Goal: Transaction & Acquisition: Purchase product/service

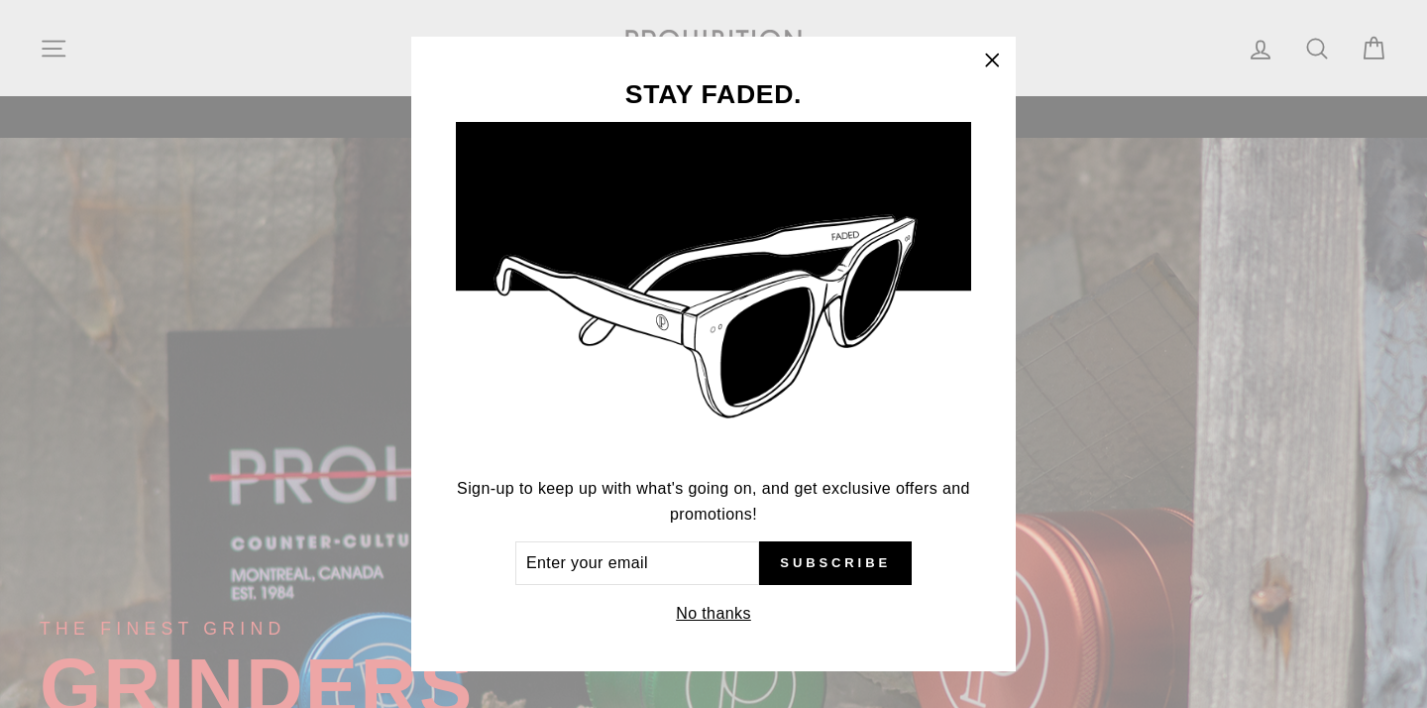
click at [64, 55] on div "STAY FADED. Sign-up to keep up with what's going on, and get exclusive offers a…" at bounding box center [713, 354] width 1427 height 708
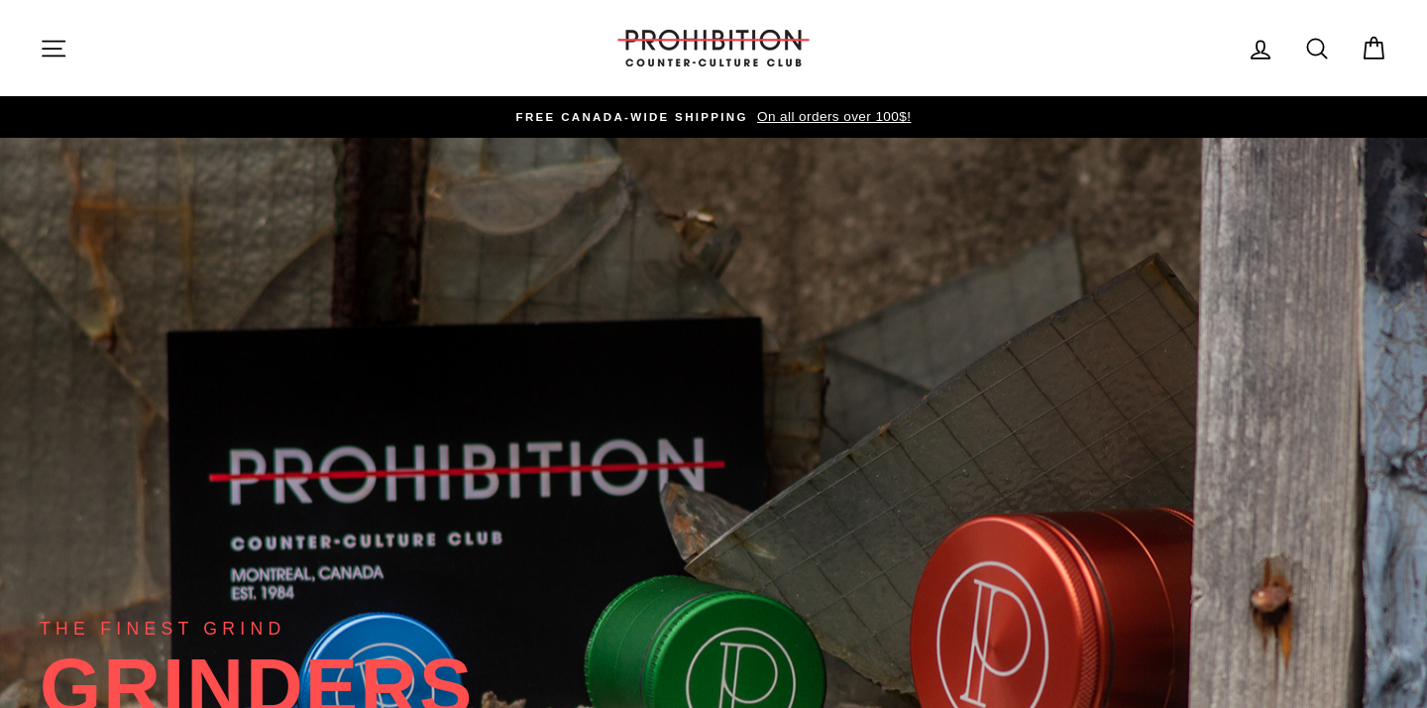
click at [53, 53] on icon "button" at bounding box center [54, 49] width 28 height 28
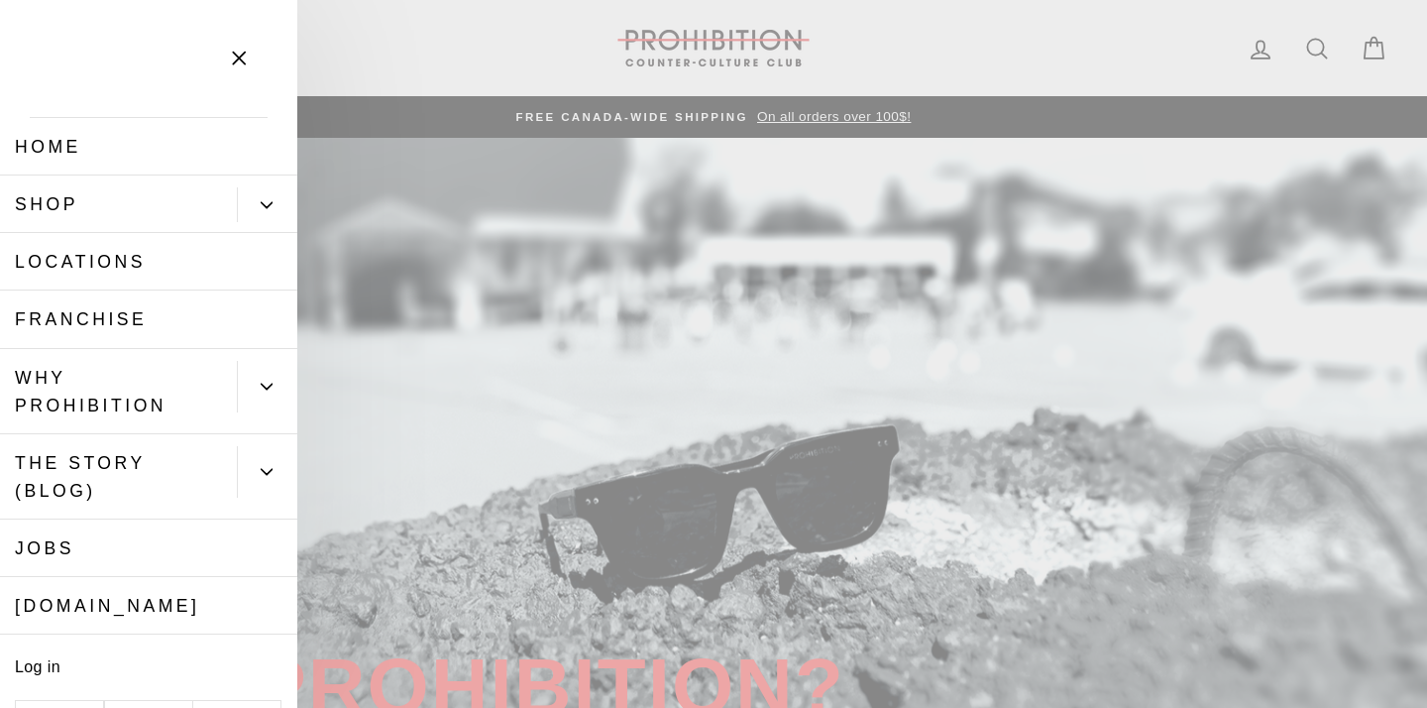
click at [254, 203] on button "Primary" at bounding box center [267, 204] width 60 height 35
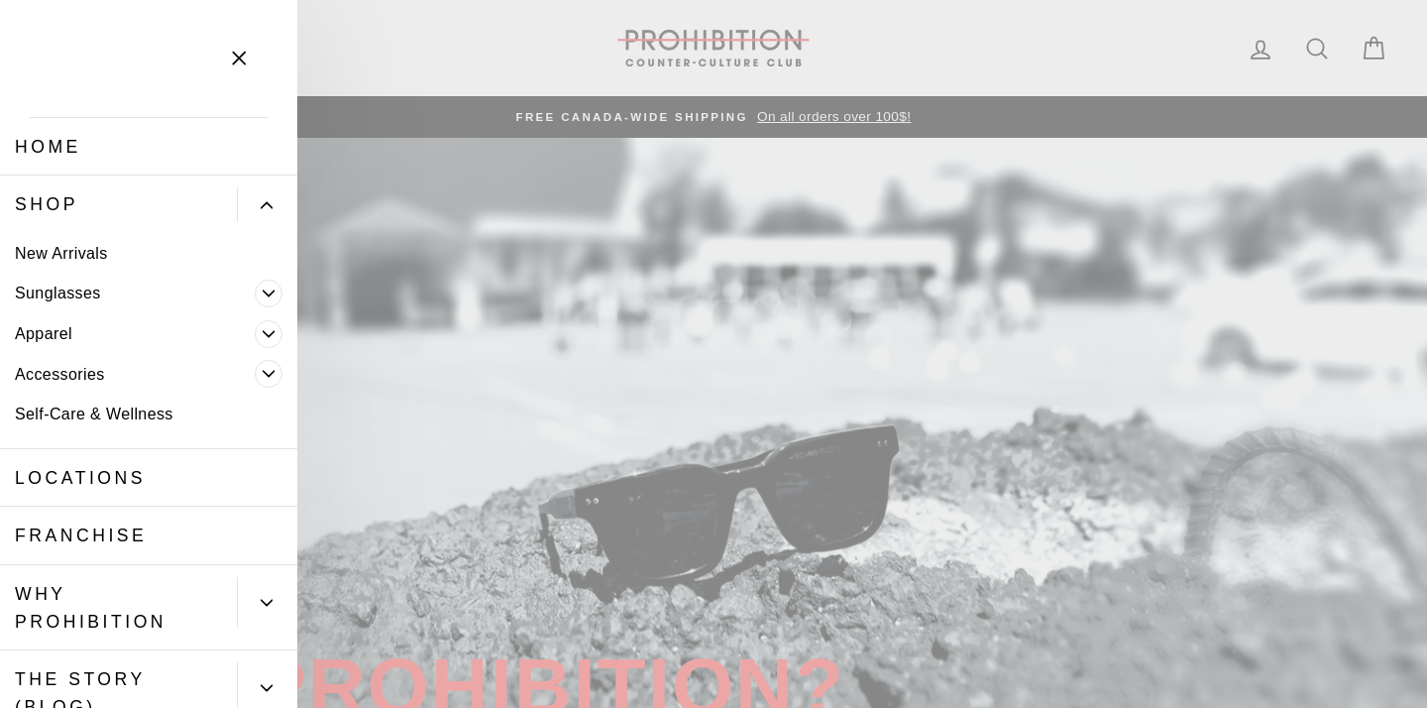
click at [271, 380] on span "Primary" at bounding box center [269, 374] width 28 height 28
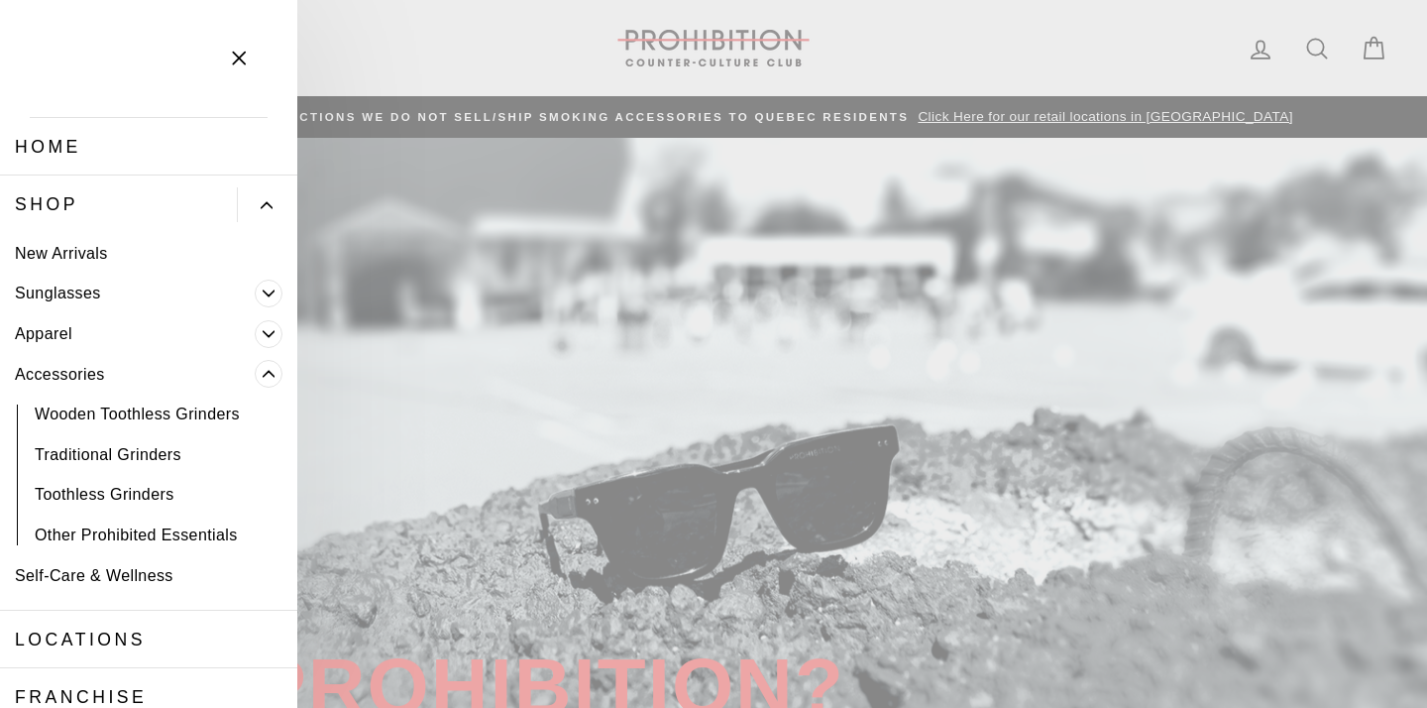
scroll to position [9, 0]
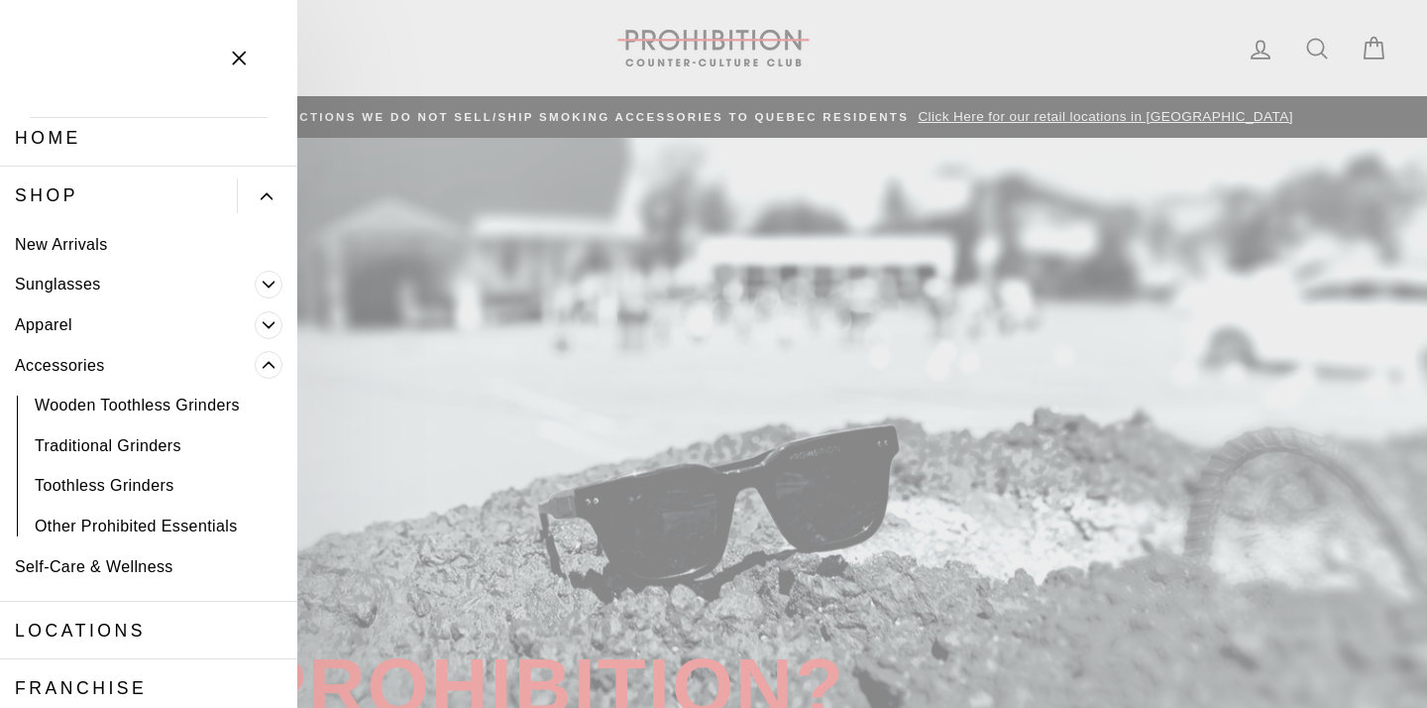
click at [159, 436] on link "Traditional Grinders" at bounding box center [148, 445] width 297 height 41
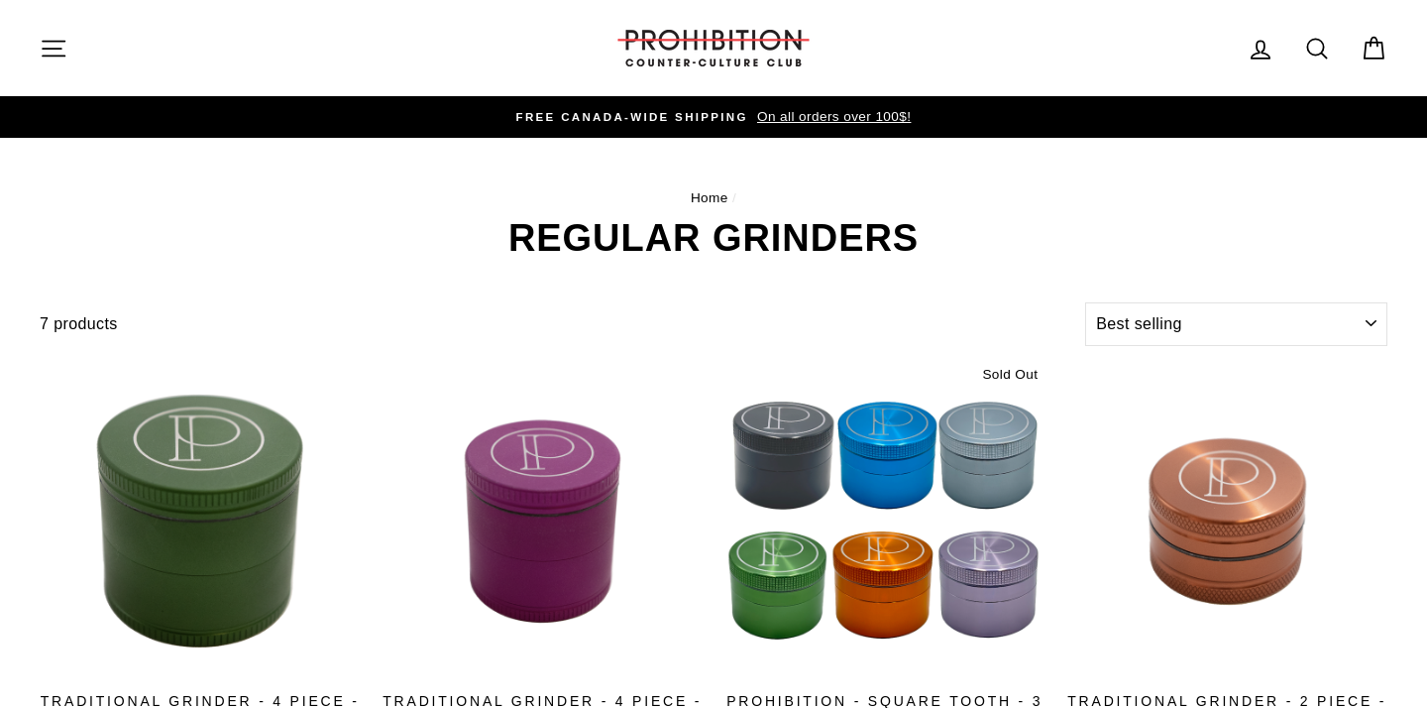
select select "best-selling"
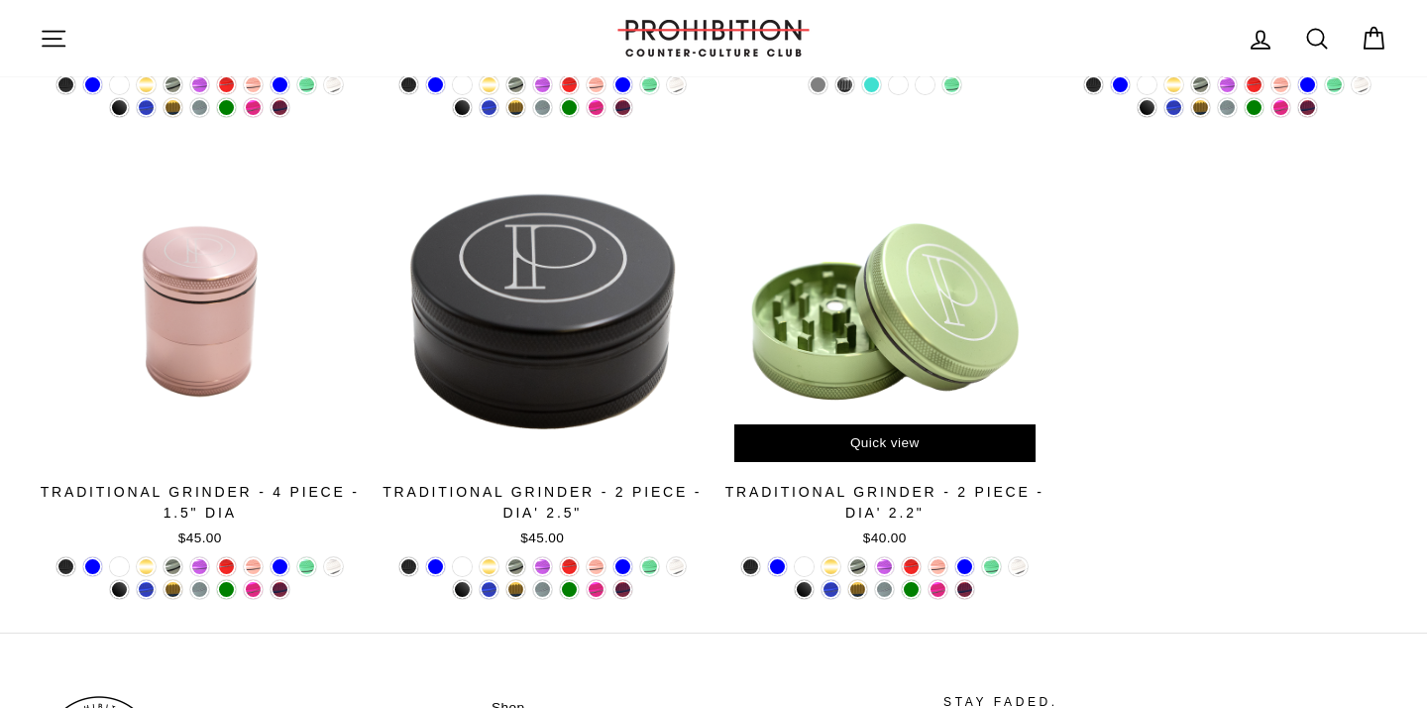
scroll to position [727, 0]
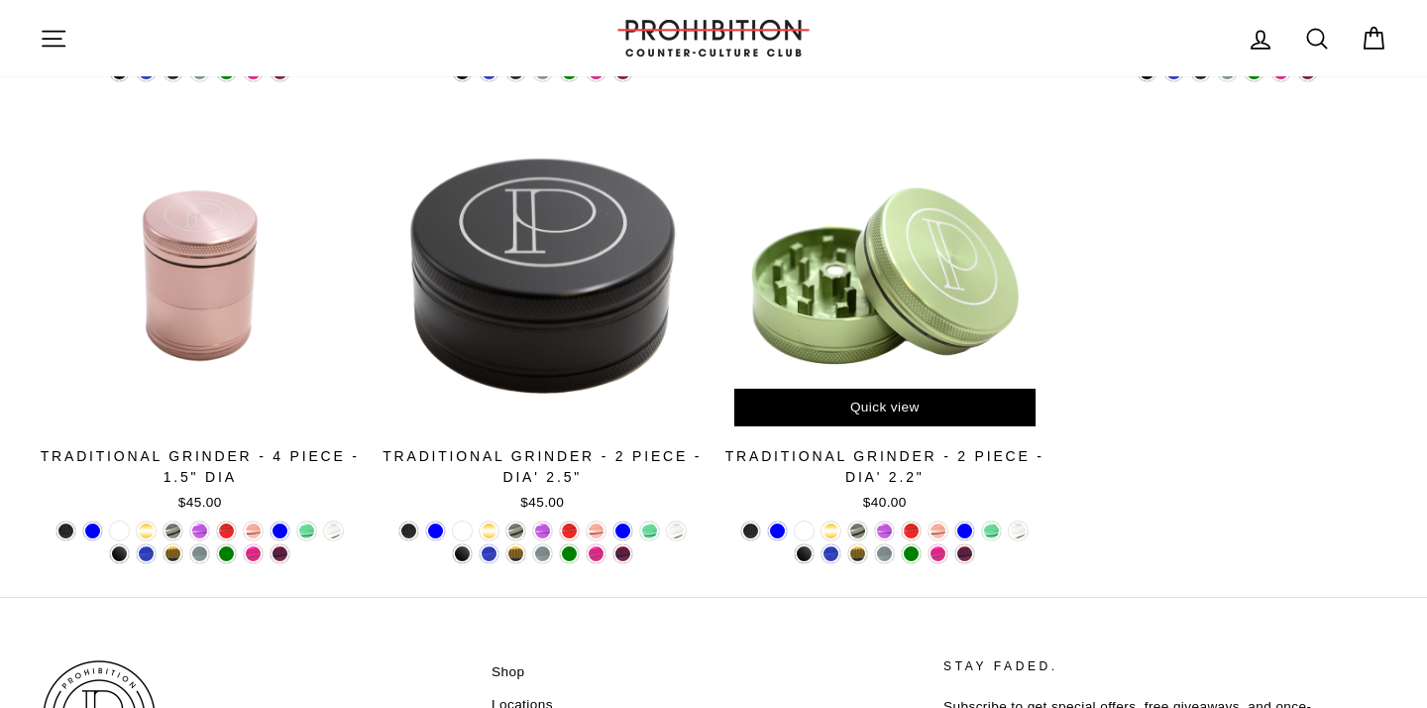
click at [873, 299] on div at bounding box center [885, 275] width 321 height 321
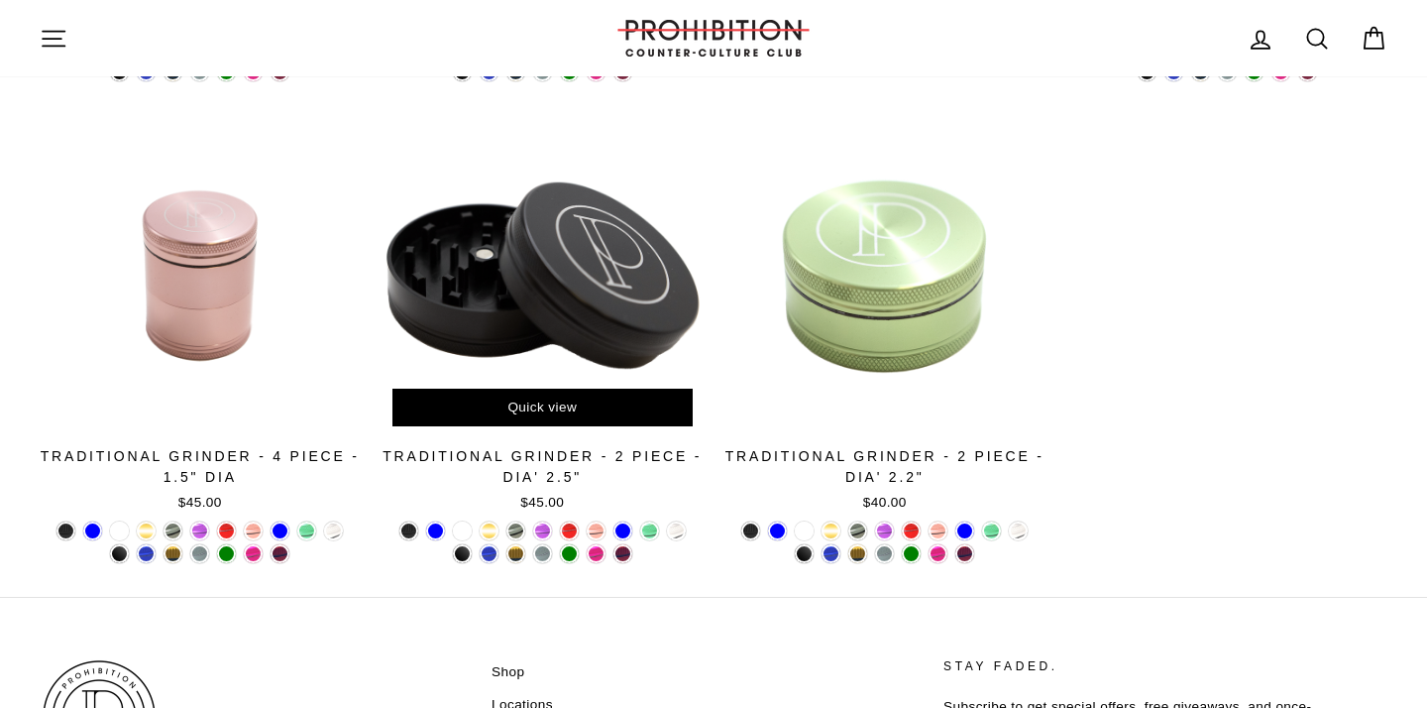
click at [483, 339] on div at bounding box center [543, 275] width 321 height 321
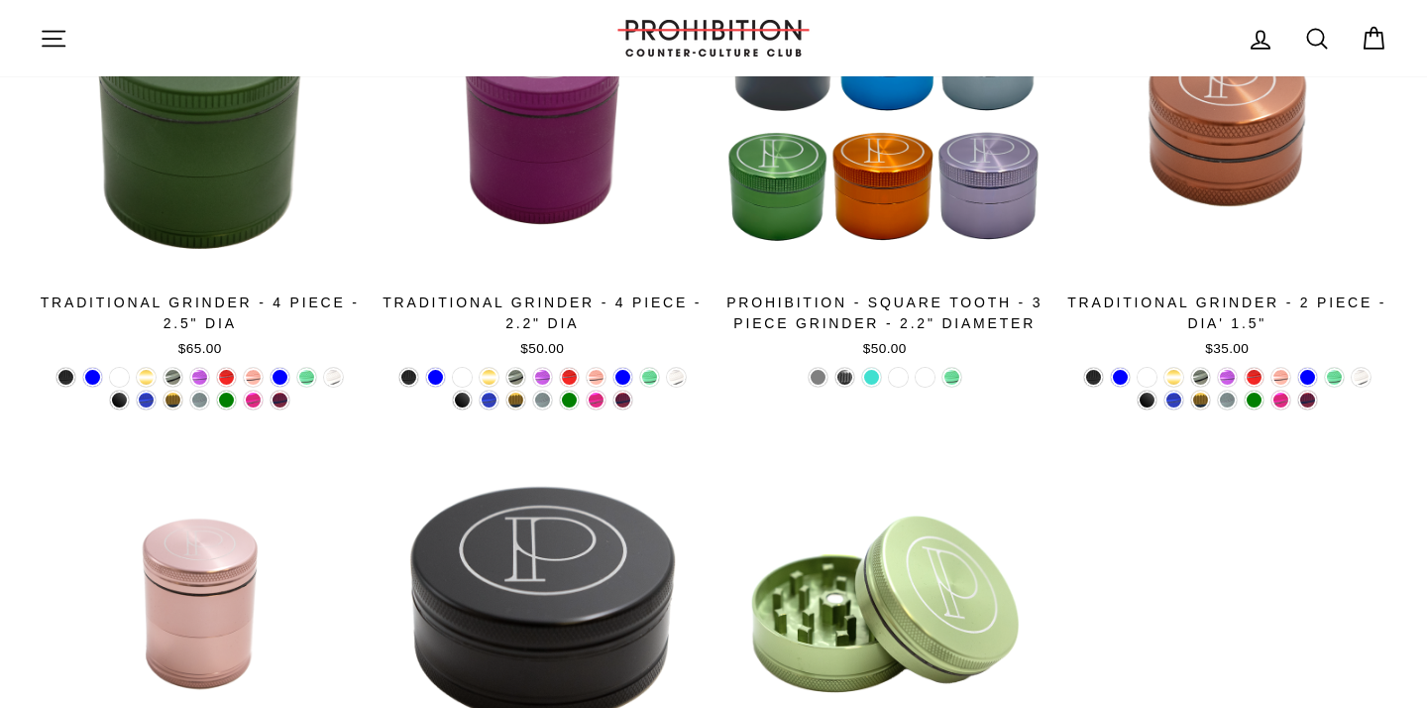
scroll to position [339, 0]
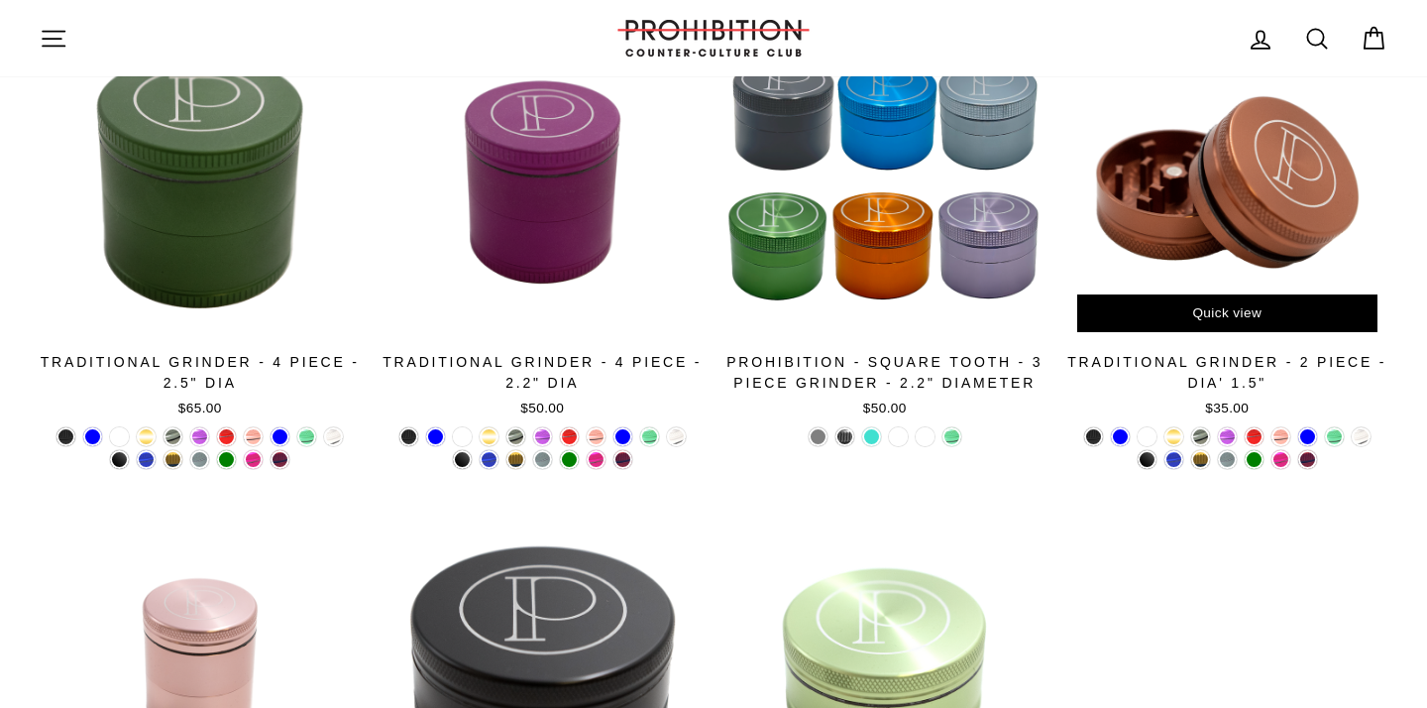
click at [1213, 165] on div at bounding box center [1228, 182] width 321 height 321
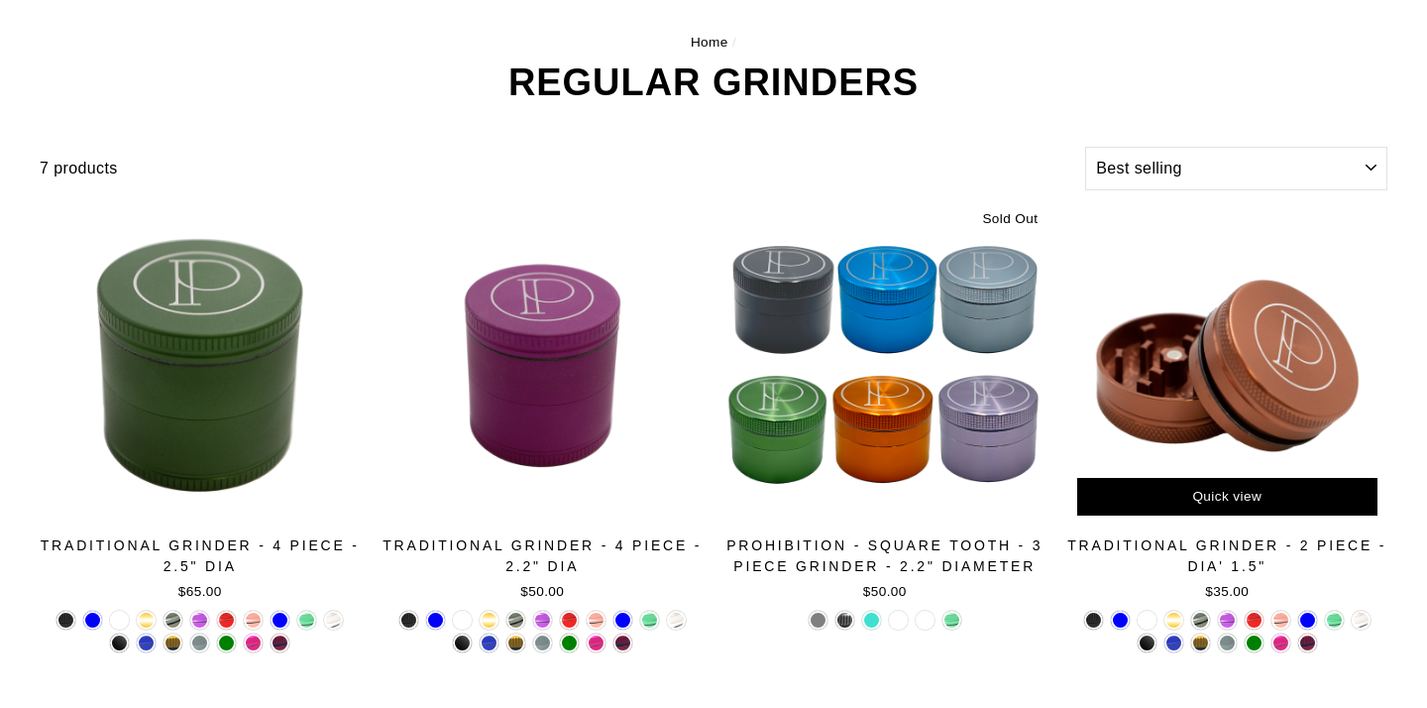
scroll to position [217, 0]
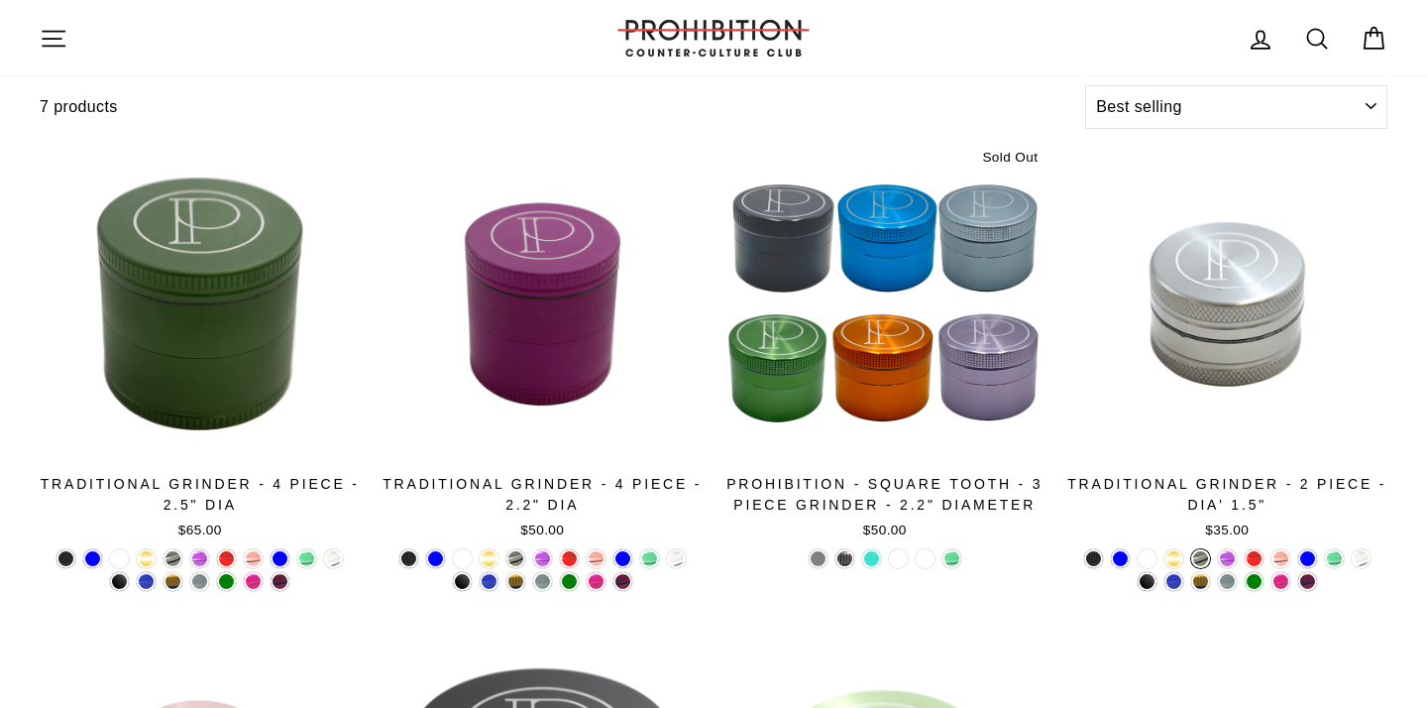
click at [1201, 562] on link at bounding box center [1200, 558] width 19 height 19
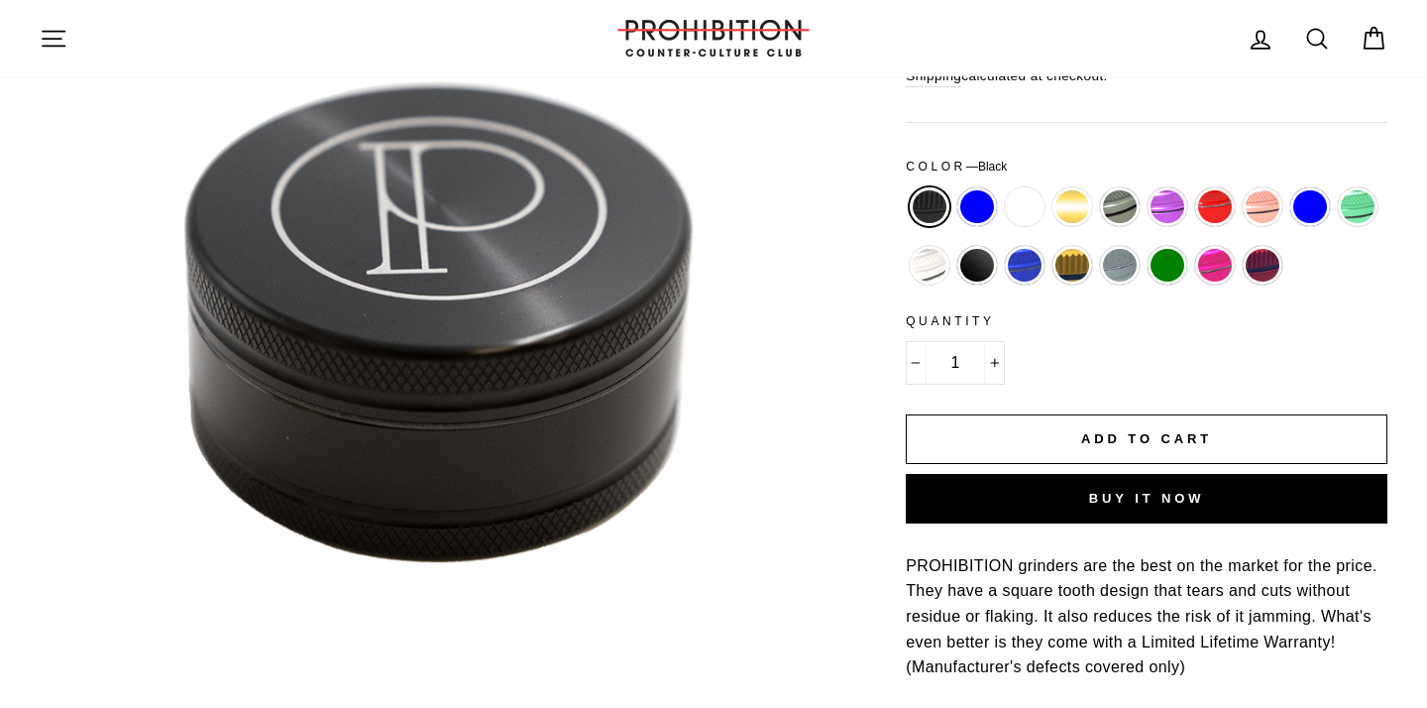
scroll to position [276, 0]
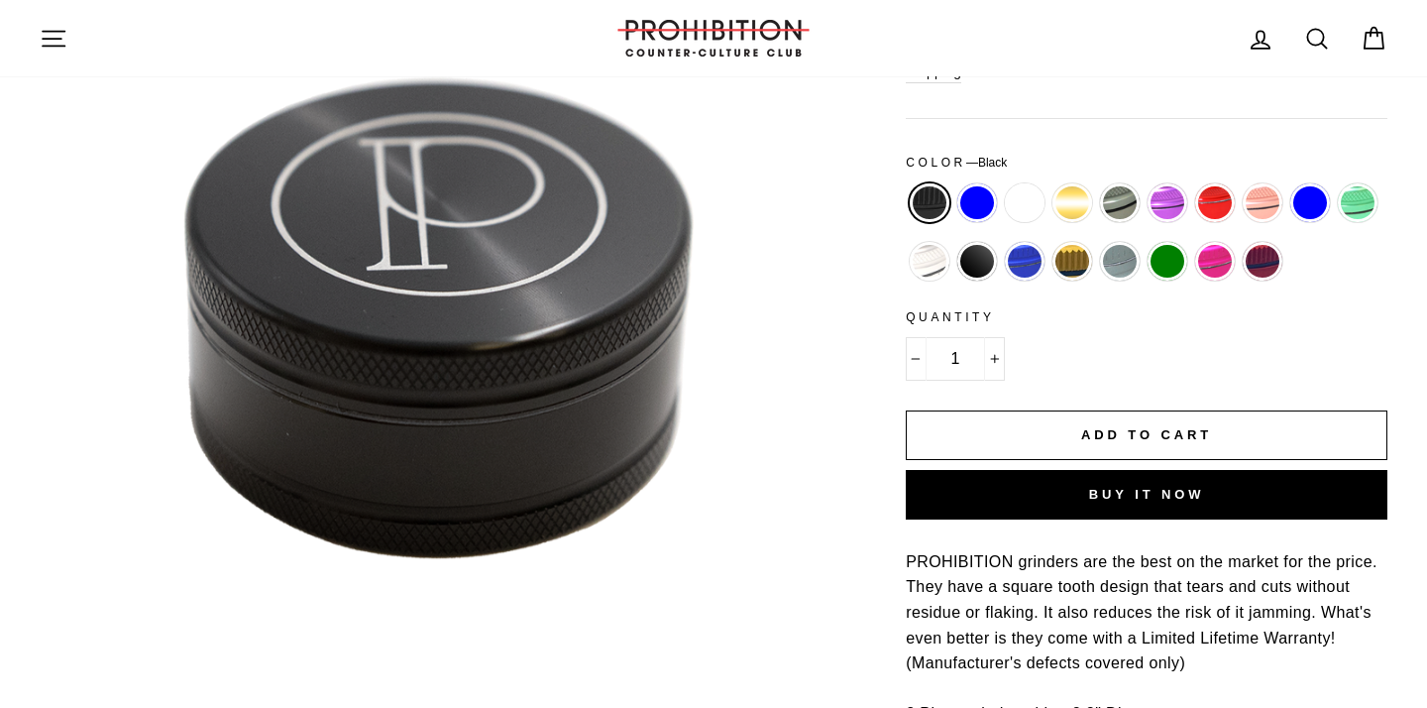
click at [974, 196] on label "Blue" at bounding box center [977, 203] width 40 height 40
click at [955, 184] on input "Blue" at bounding box center [954, 183] width 1 height 1
radio input "true"
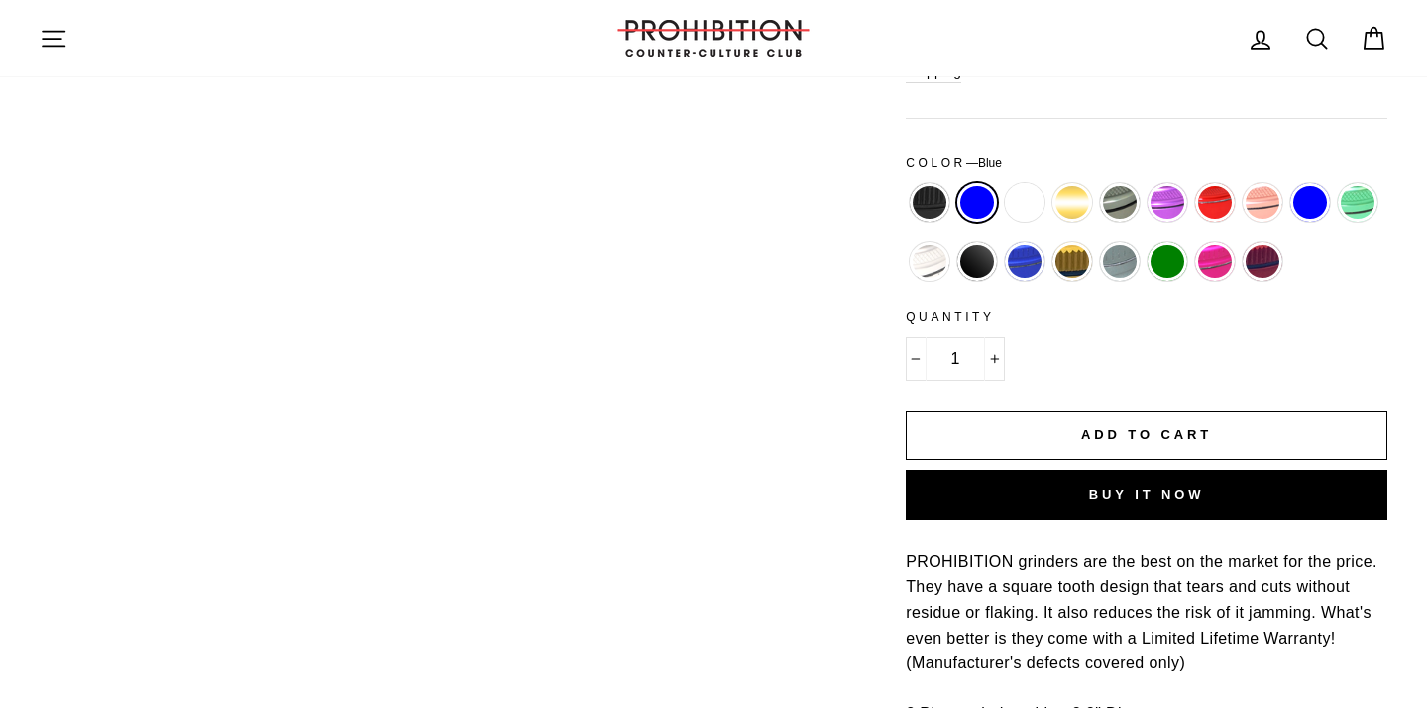
click at [1024, 197] on label "Copper" at bounding box center [1025, 203] width 40 height 40
click at [1002, 184] on input "Copper" at bounding box center [1001, 183] width 1 height 1
radio input "true"
click at [1132, 201] on label "Gray" at bounding box center [1120, 203] width 40 height 40
click at [1097, 184] on input "Gray" at bounding box center [1096, 183] width 1 height 1
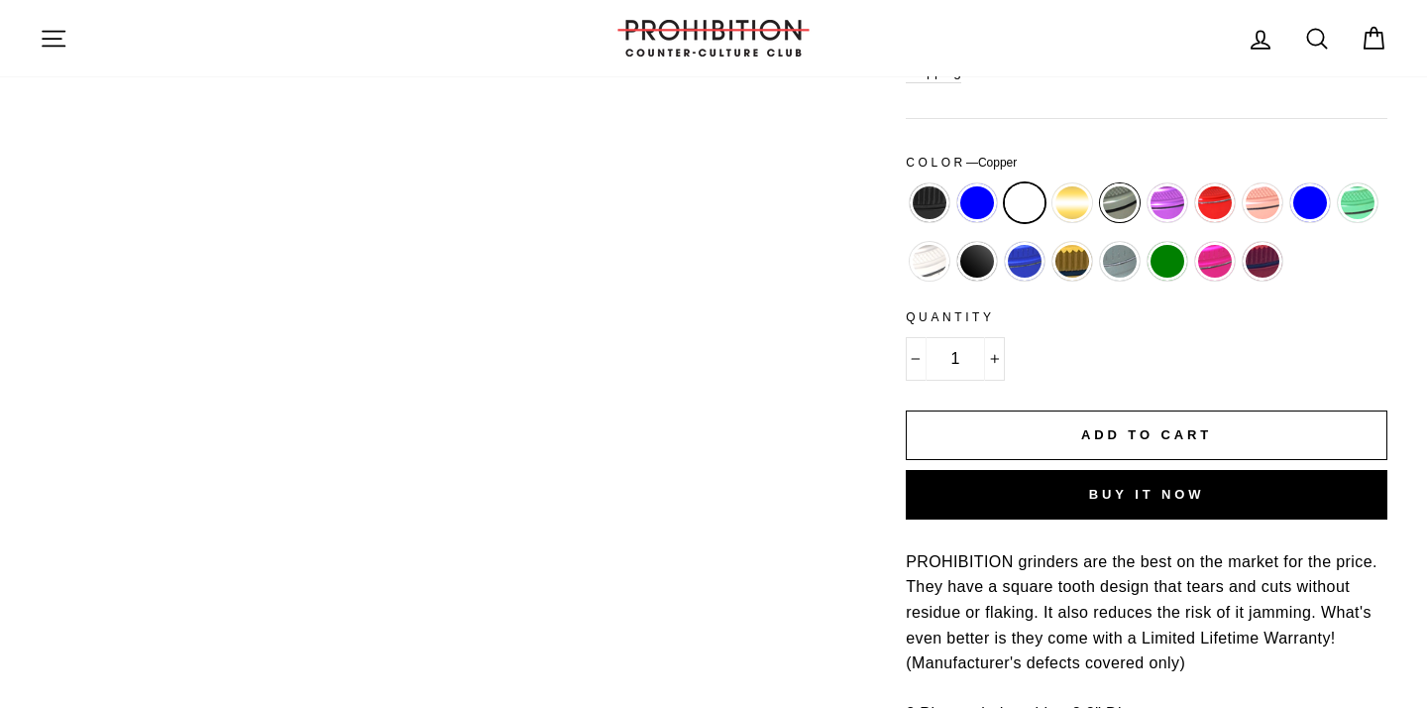
radio input "true"
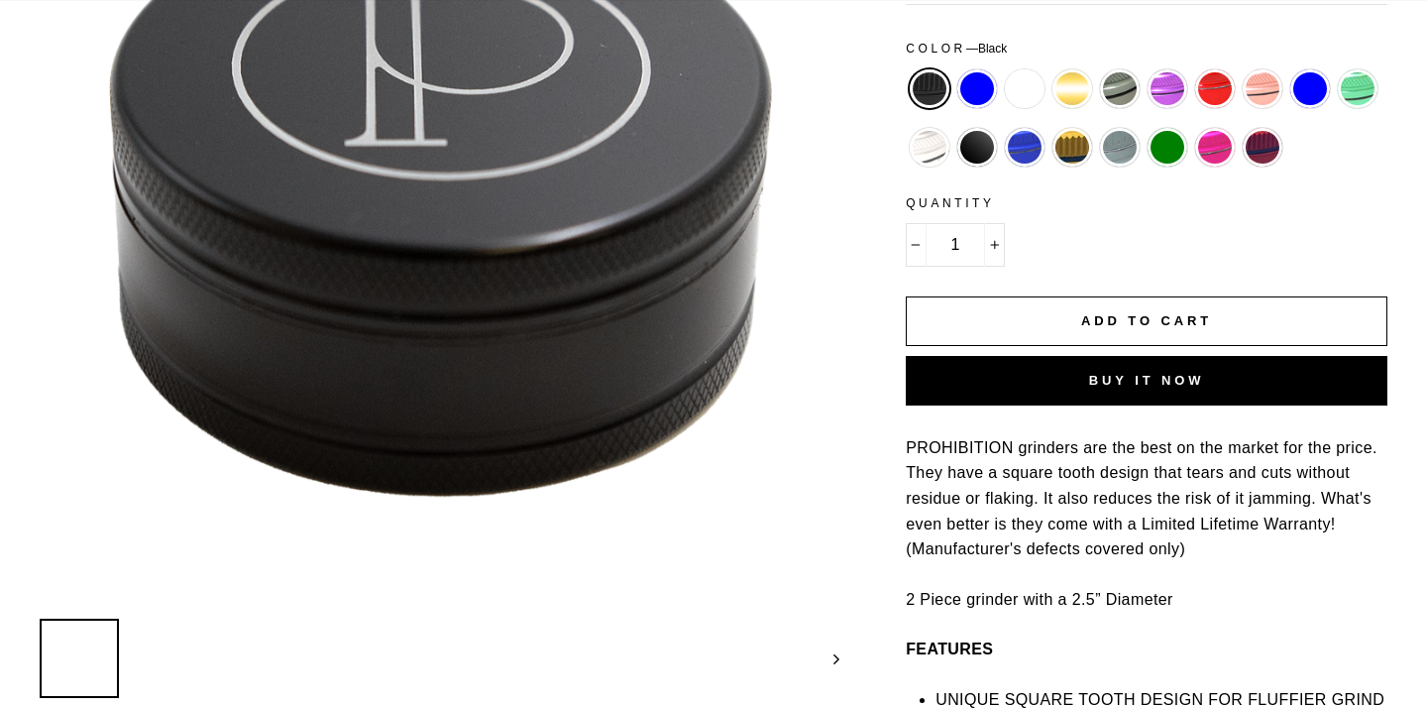
scroll to position [443, 0]
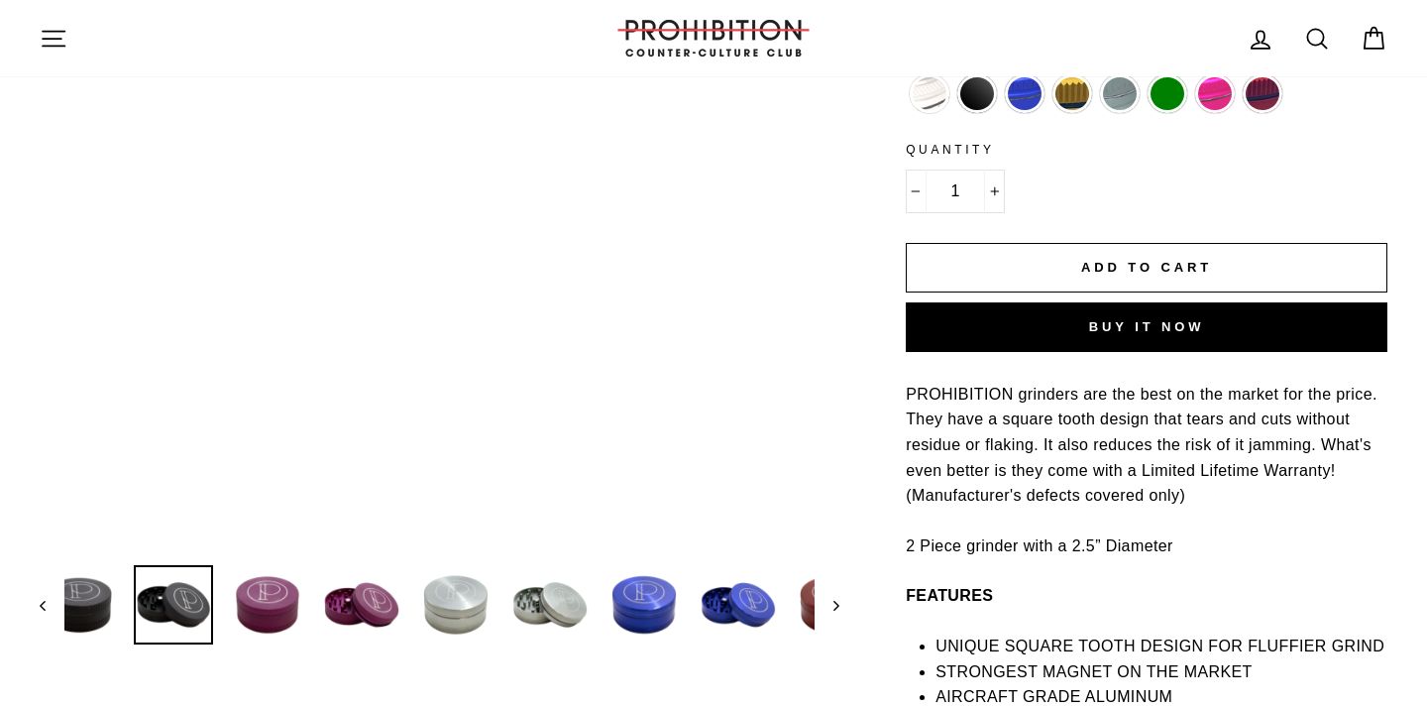
click at [211, 609] on img at bounding box center [173, 604] width 75 height 75
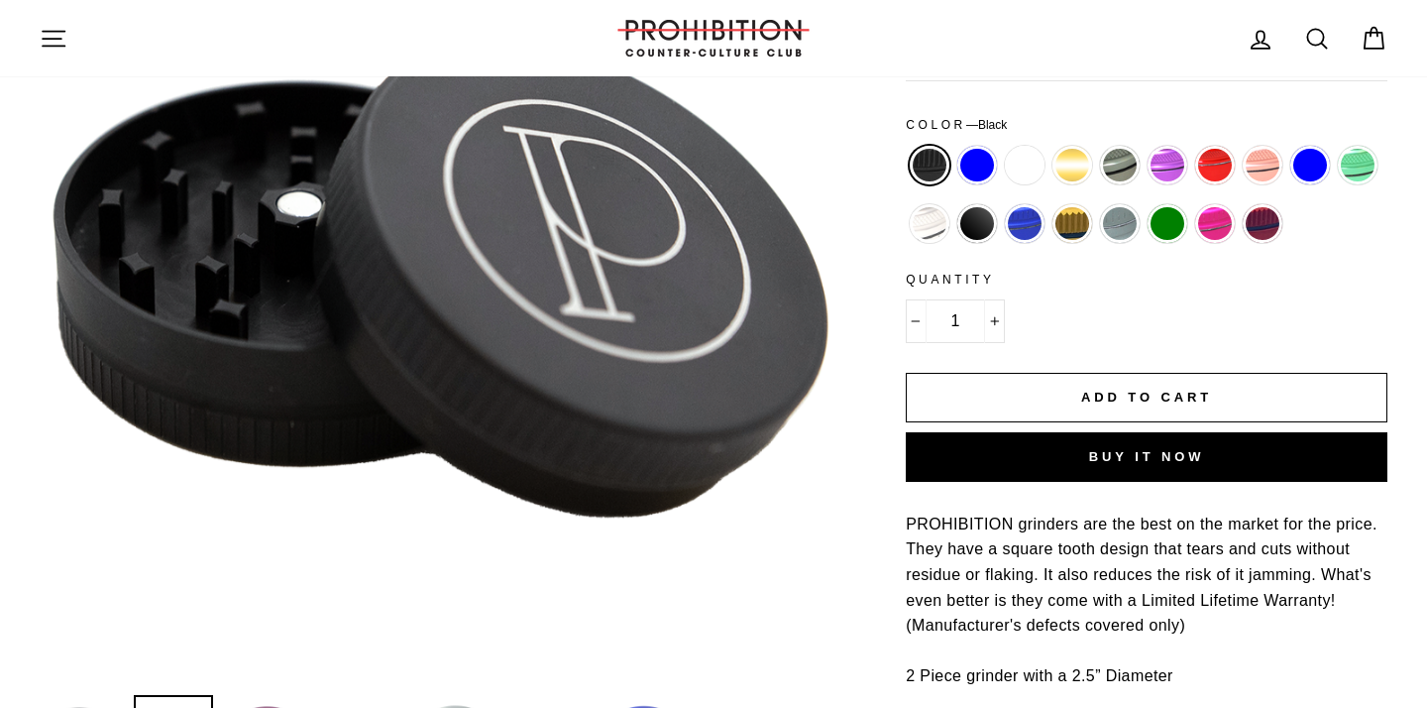
scroll to position [283, 0]
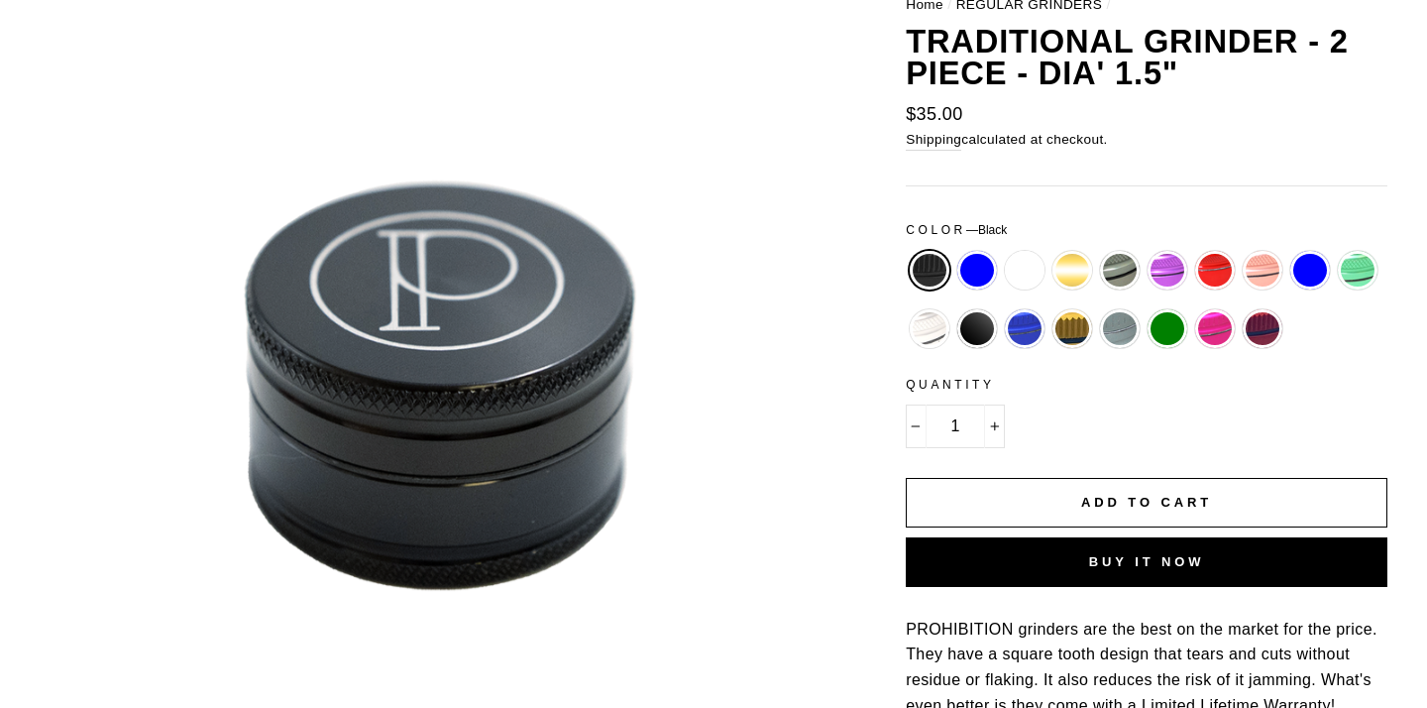
scroll to position [209, 0]
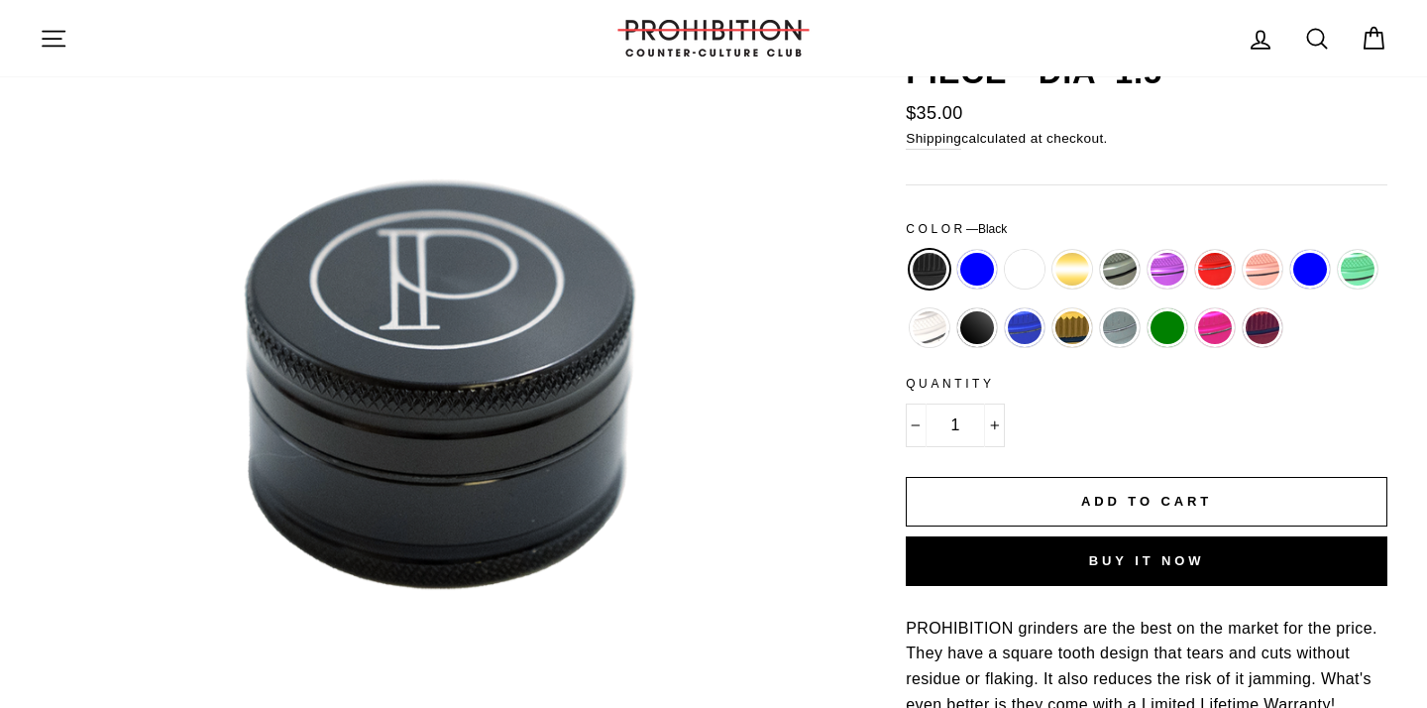
click at [524, 416] on button "Close (esc)" at bounding box center [440, 383] width 801 height 801
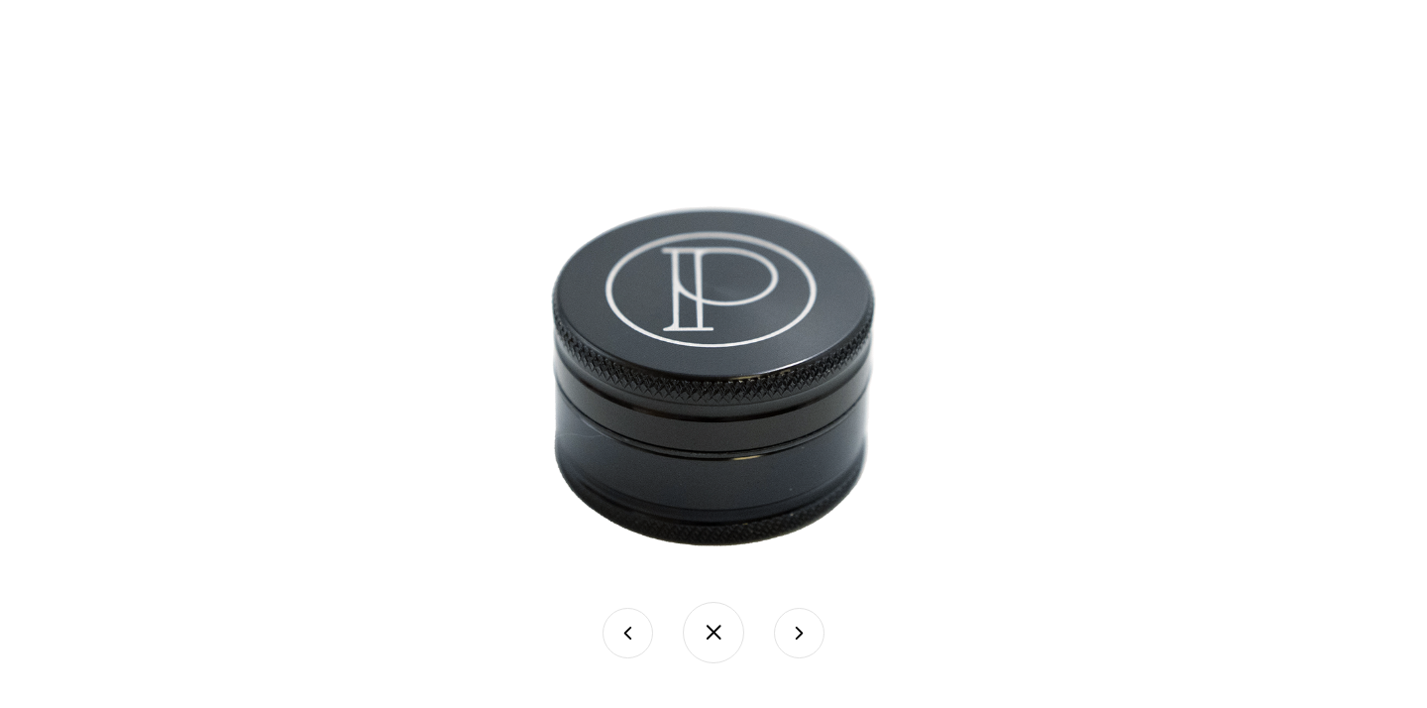
click at [794, 618] on button at bounding box center [799, 633] width 51 height 51
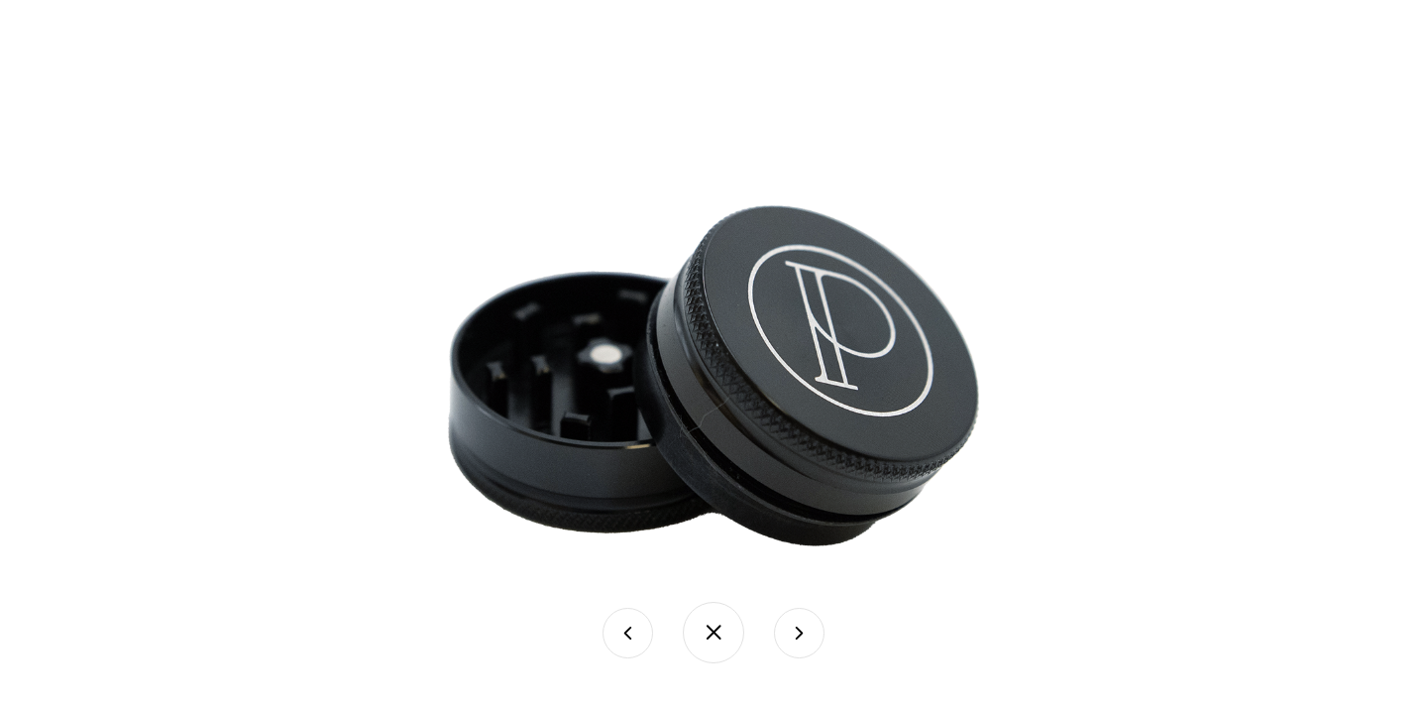
click at [794, 618] on button at bounding box center [799, 633] width 51 height 51
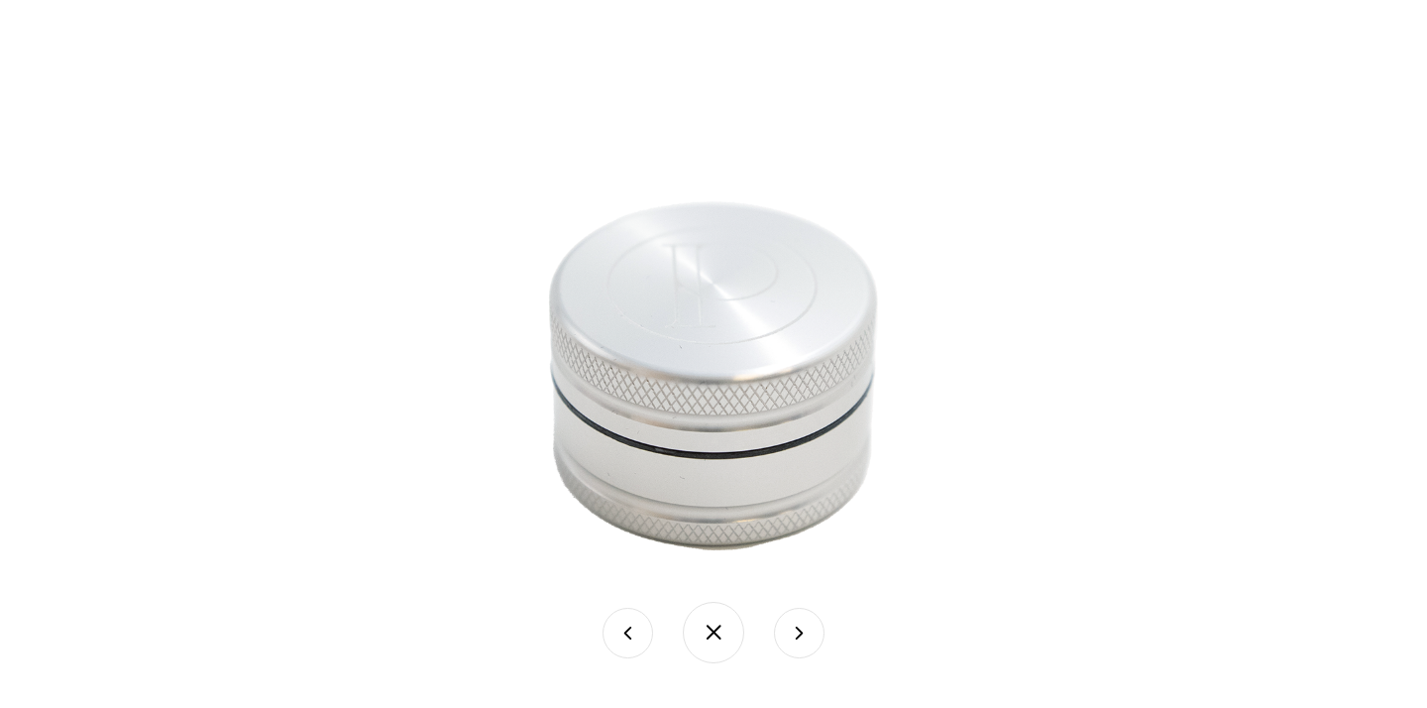
click at [794, 618] on button at bounding box center [799, 633] width 51 height 51
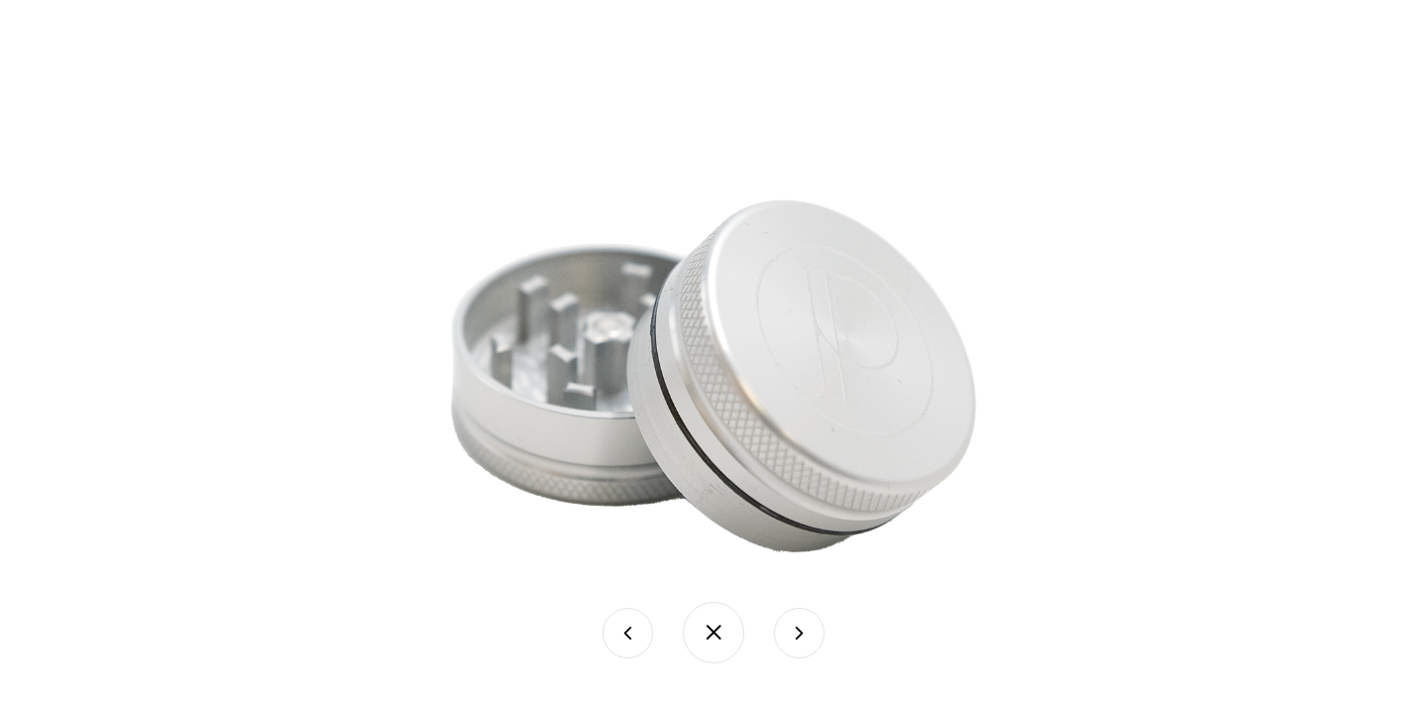
click at [794, 618] on button at bounding box center [799, 633] width 51 height 51
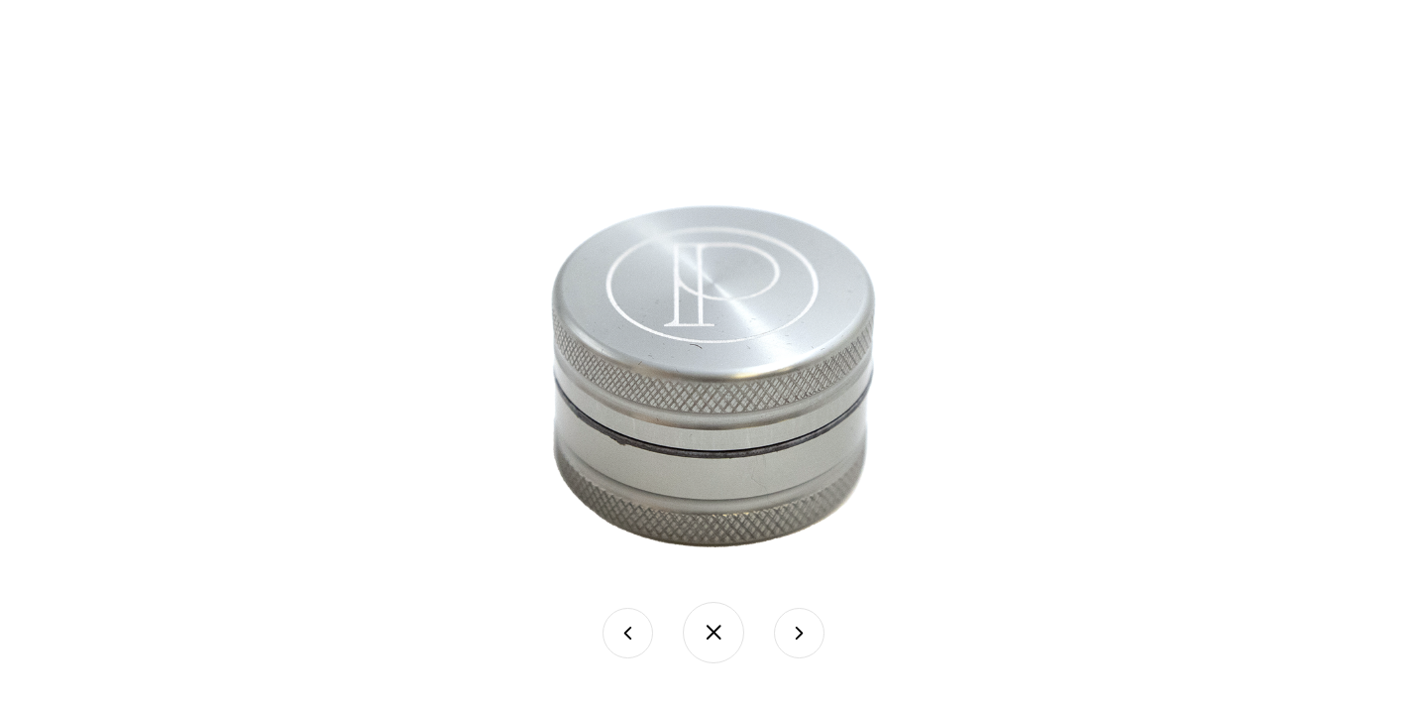
click at [794, 618] on button at bounding box center [799, 633] width 51 height 51
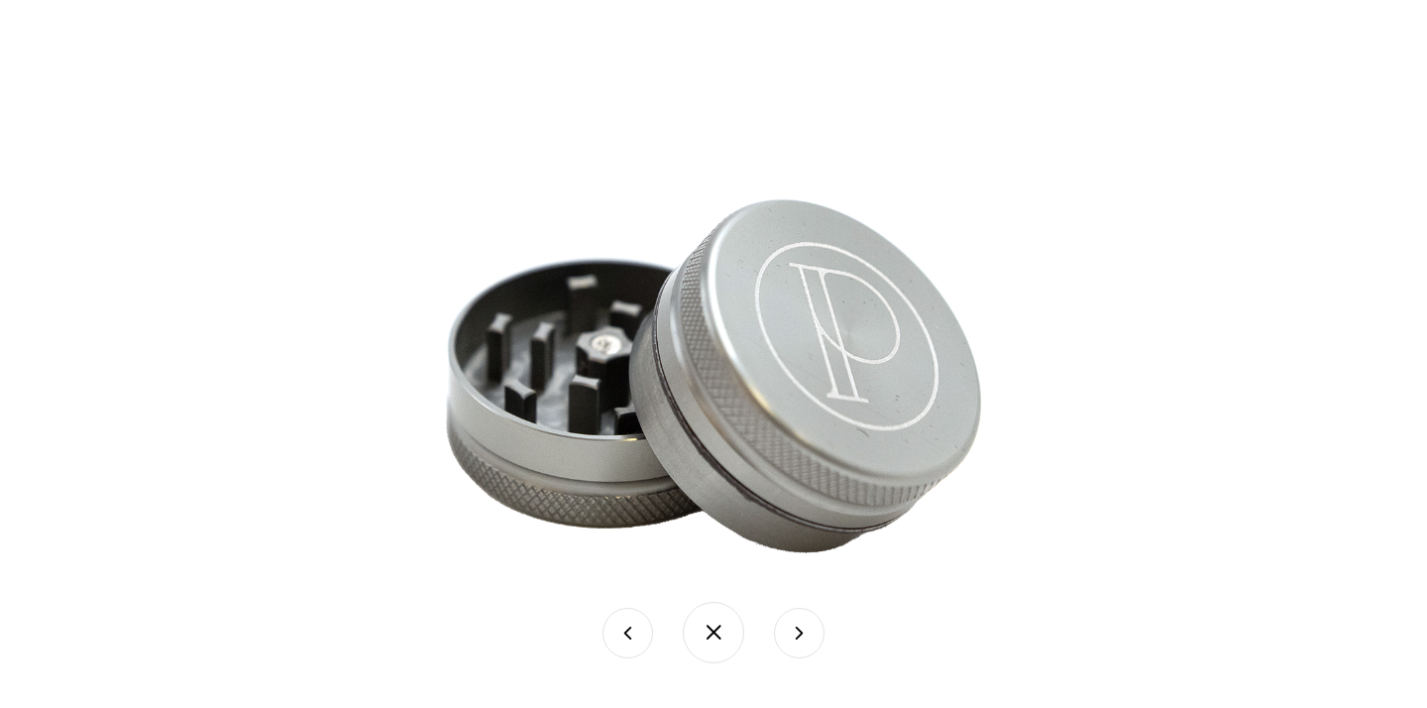
click at [794, 618] on button at bounding box center [799, 633] width 51 height 51
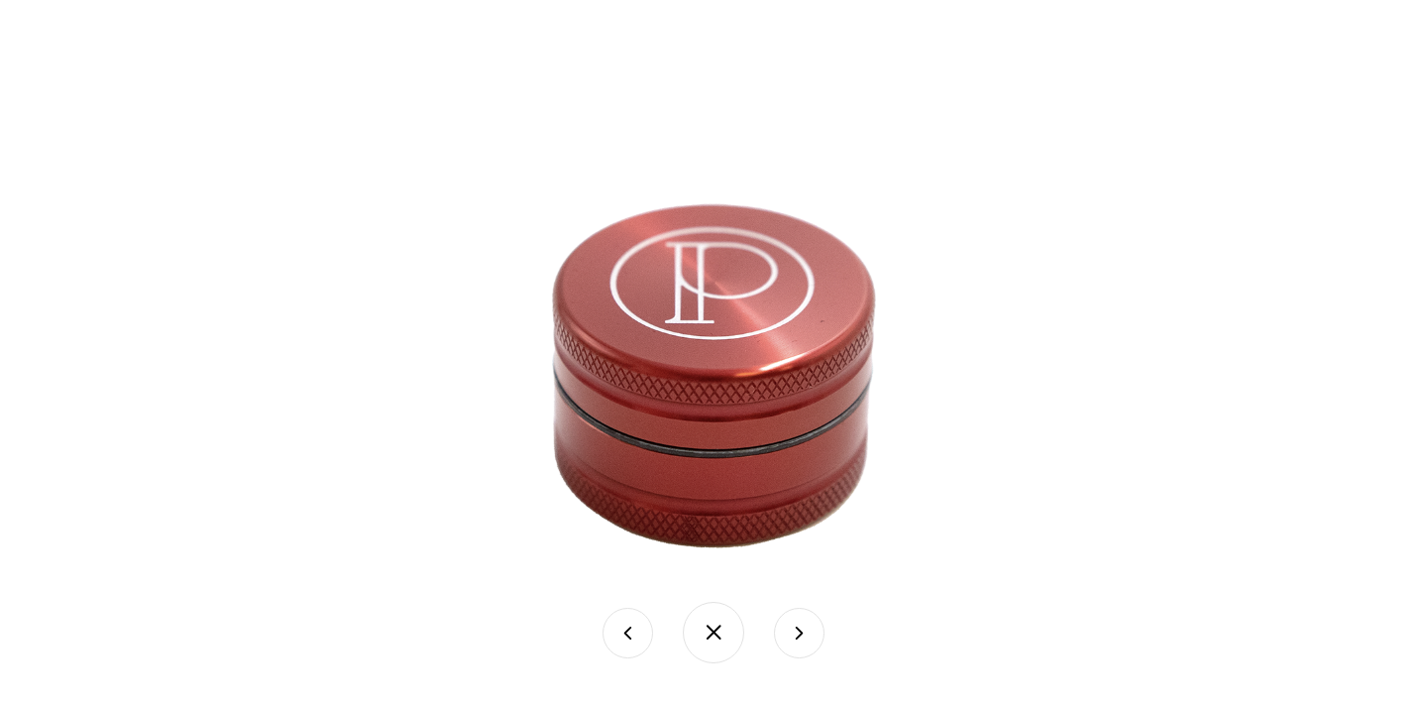
click at [794, 618] on button at bounding box center [799, 633] width 51 height 51
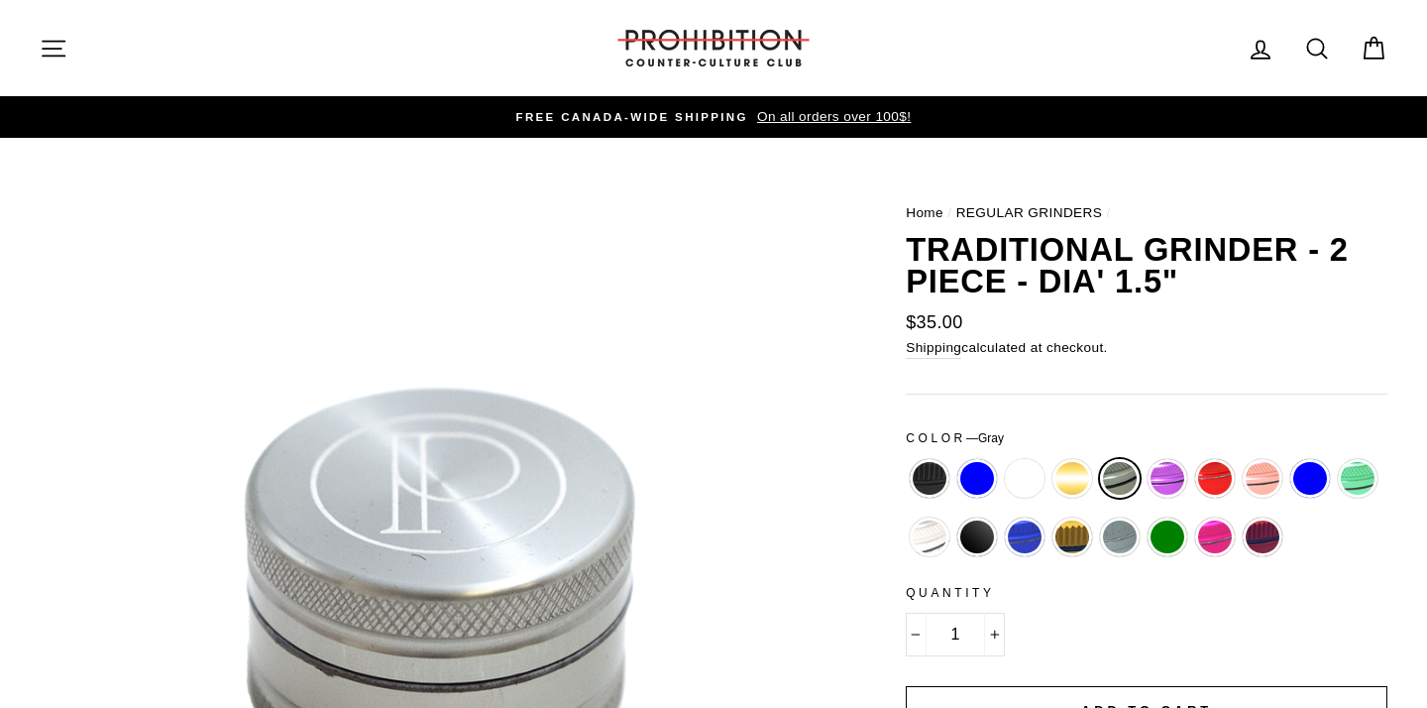
click at [1176, 477] on label "Lilac" at bounding box center [1168, 479] width 40 height 40
click at [1145, 460] on input "Lilac" at bounding box center [1144, 459] width 1 height 1
radio input "true"
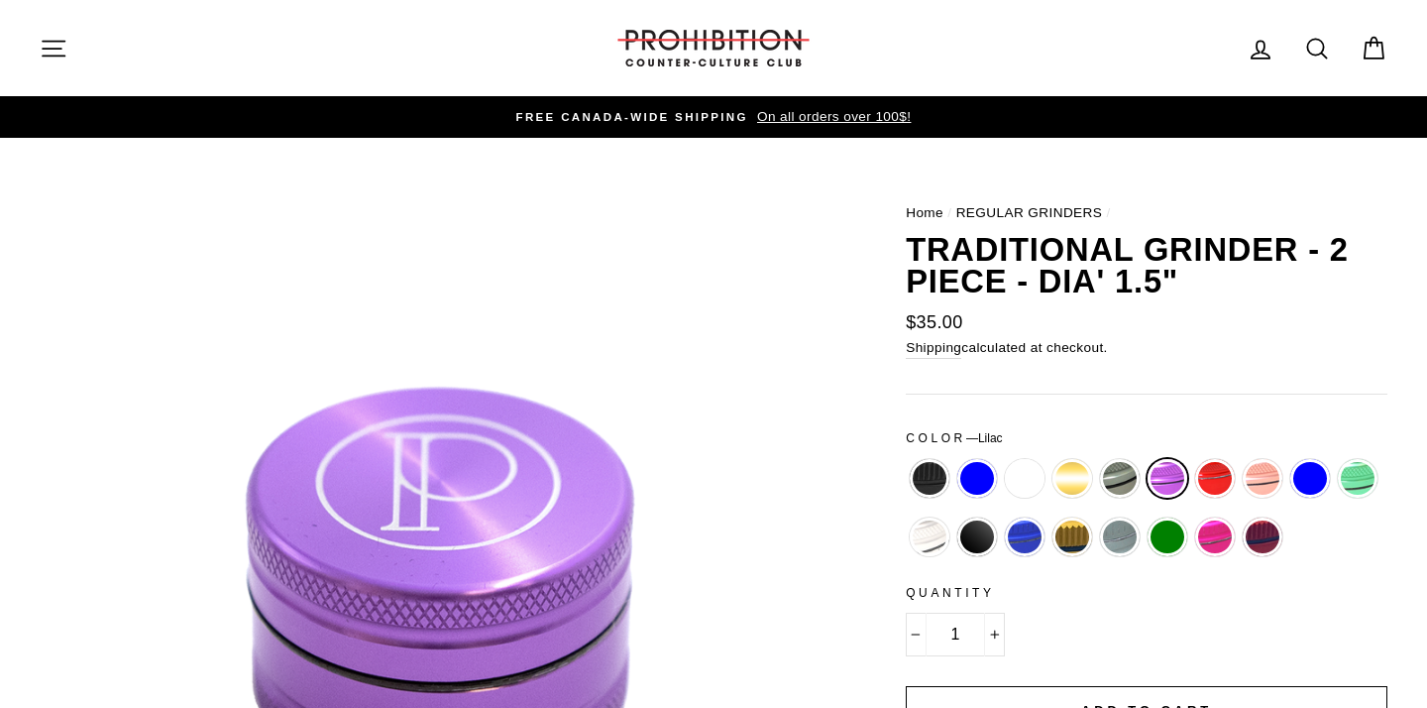
click at [1218, 479] on label "Red" at bounding box center [1215, 479] width 40 height 40
click at [1192, 460] on input "Red" at bounding box center [1191, 459] width 1 height 1
radio input "true"
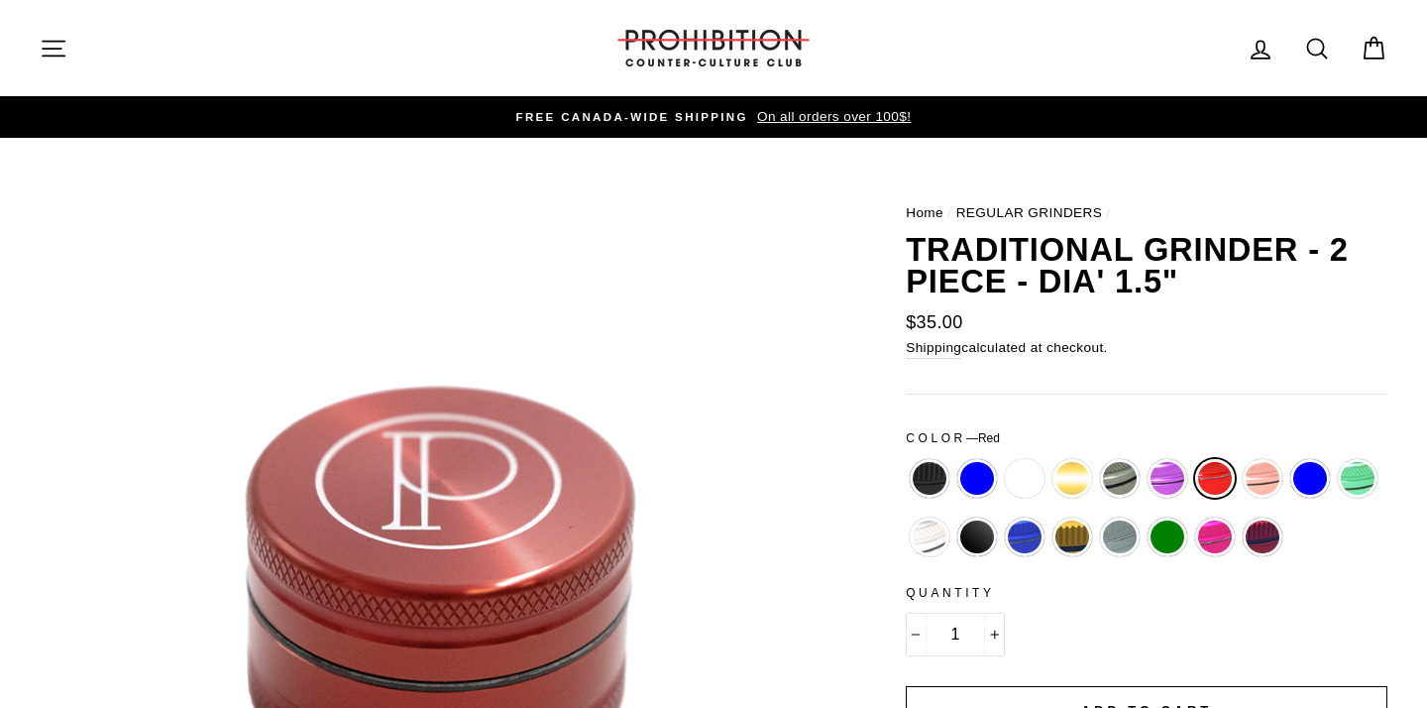
click at [1294, 481] on label "Sea Blue" at bounding box center [1311, 479] width 40 height 40
click at [1288, 460] on input "Sea Blue" at bounding box center [1287, 459] width 1 height 1
radio input "true"
click at [1338, 481] on label "Sea Green" at bounding box center [1358, 479] width 40 height 40
click at [1335, 460] on input "Sea Green" at bounding box center [1334, 459] width 1 height 1
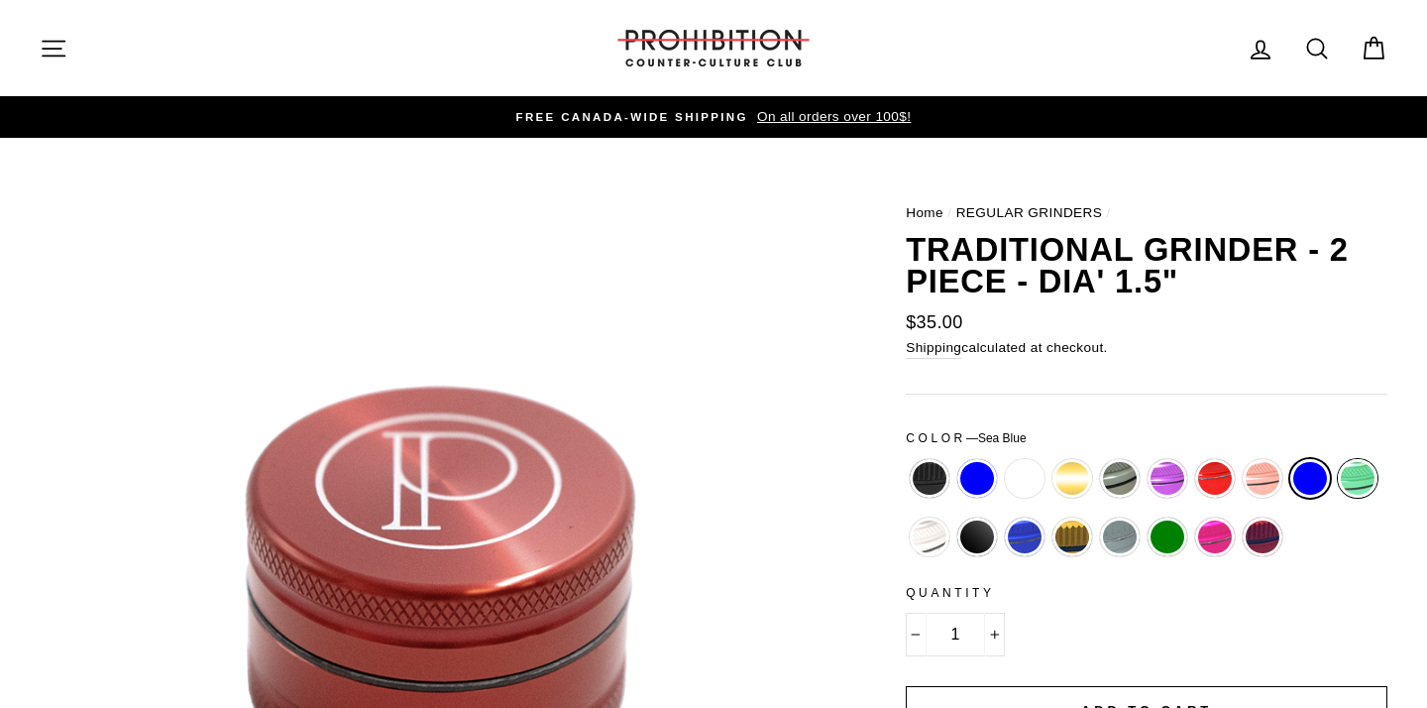
radio input "true"
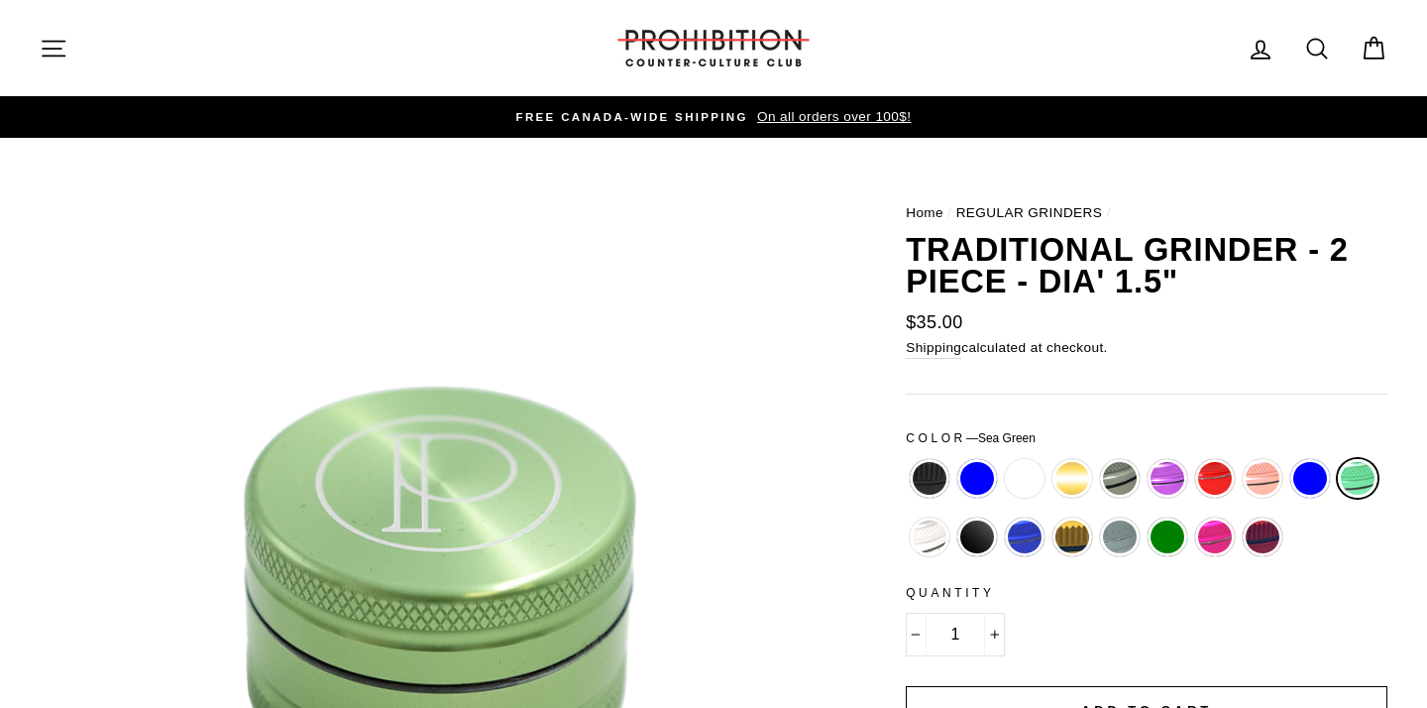
click at [1286, 528] on div "Matte Red" at bounding box center [1263, 546] width 48 height 58
click at [1257, 531] on label "Matte Red" at bounding box center [1263, 537] width 40 height 40
click at [1240, 518] on input "Matte Red" at bounding box center [1239, 517] width 1 height 1
radio input "true"
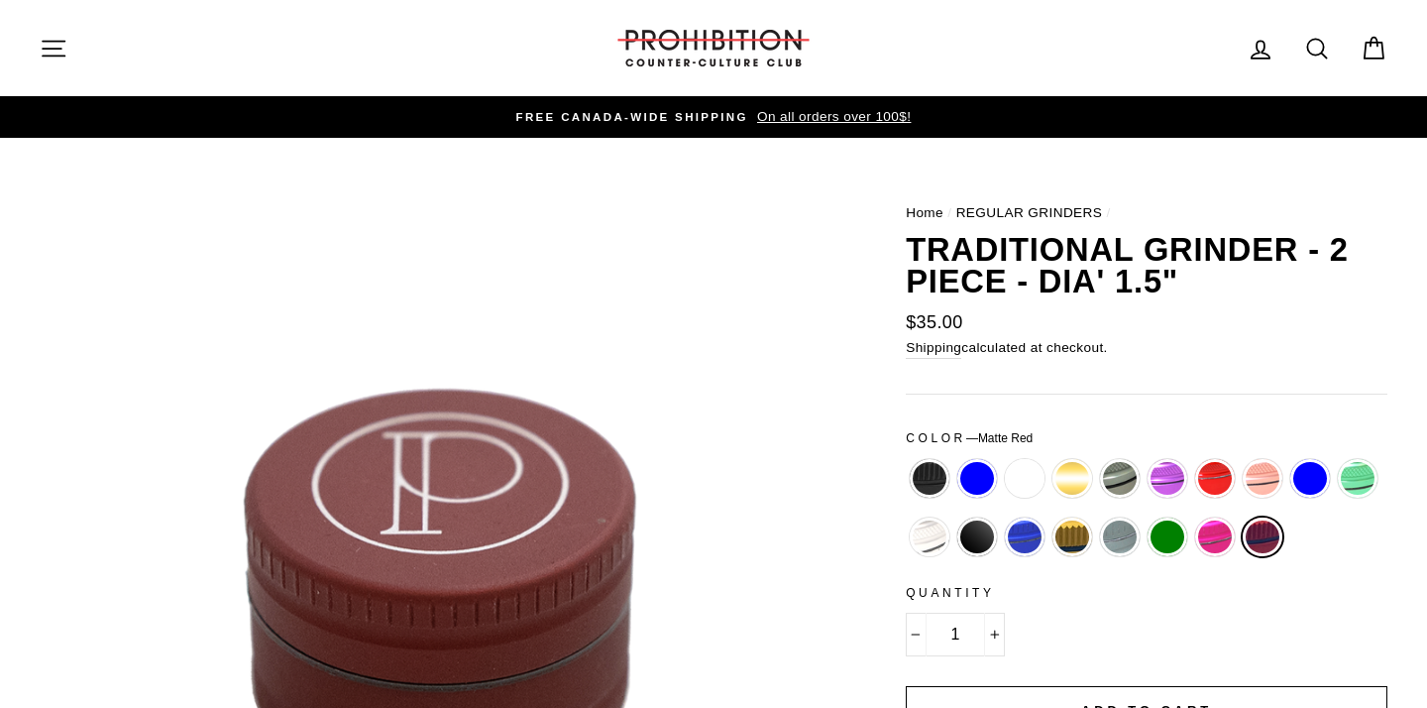
click at [976, 540] on label "Matte Black" at bounding box center [977, 537] width 40 height 40
click at [955, 518] on input "Matte Black" at bounding box center [954, 517] width 1 height 1
radio input "true"
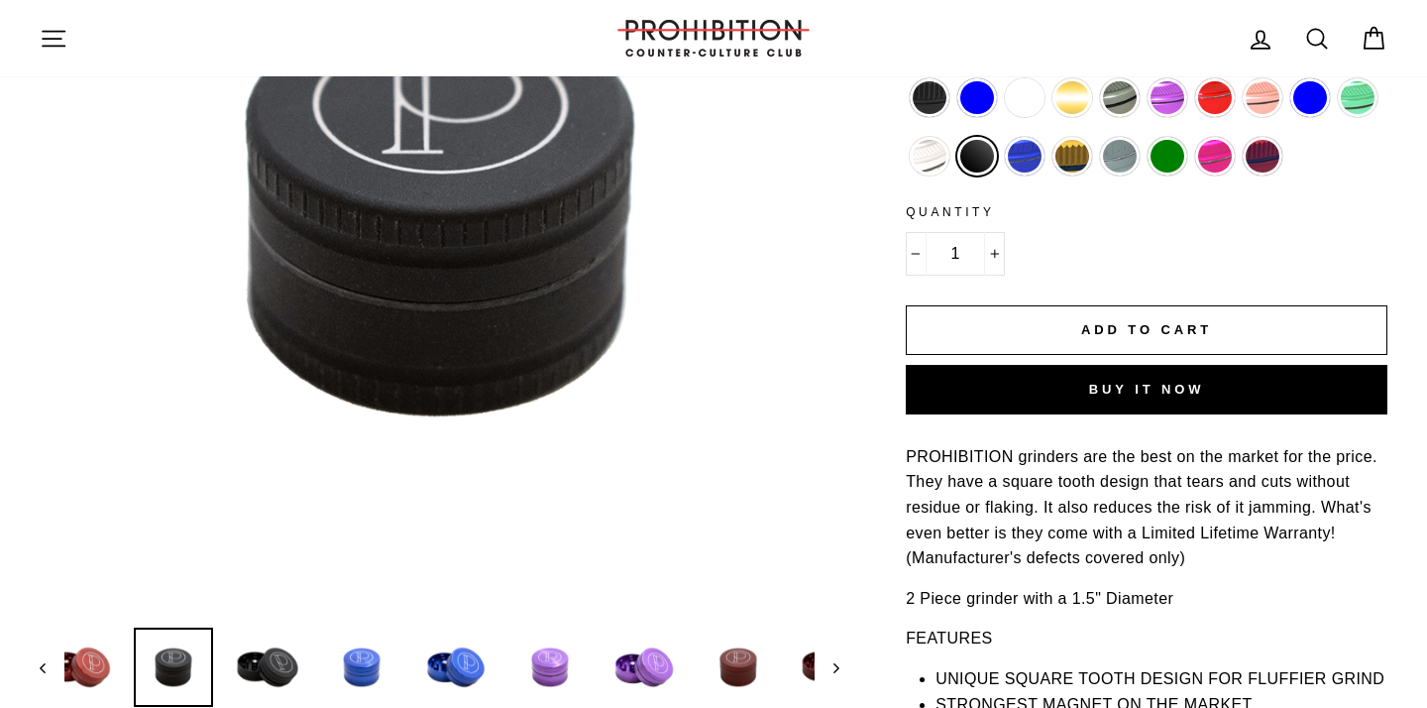
scroll to position [382, 0]
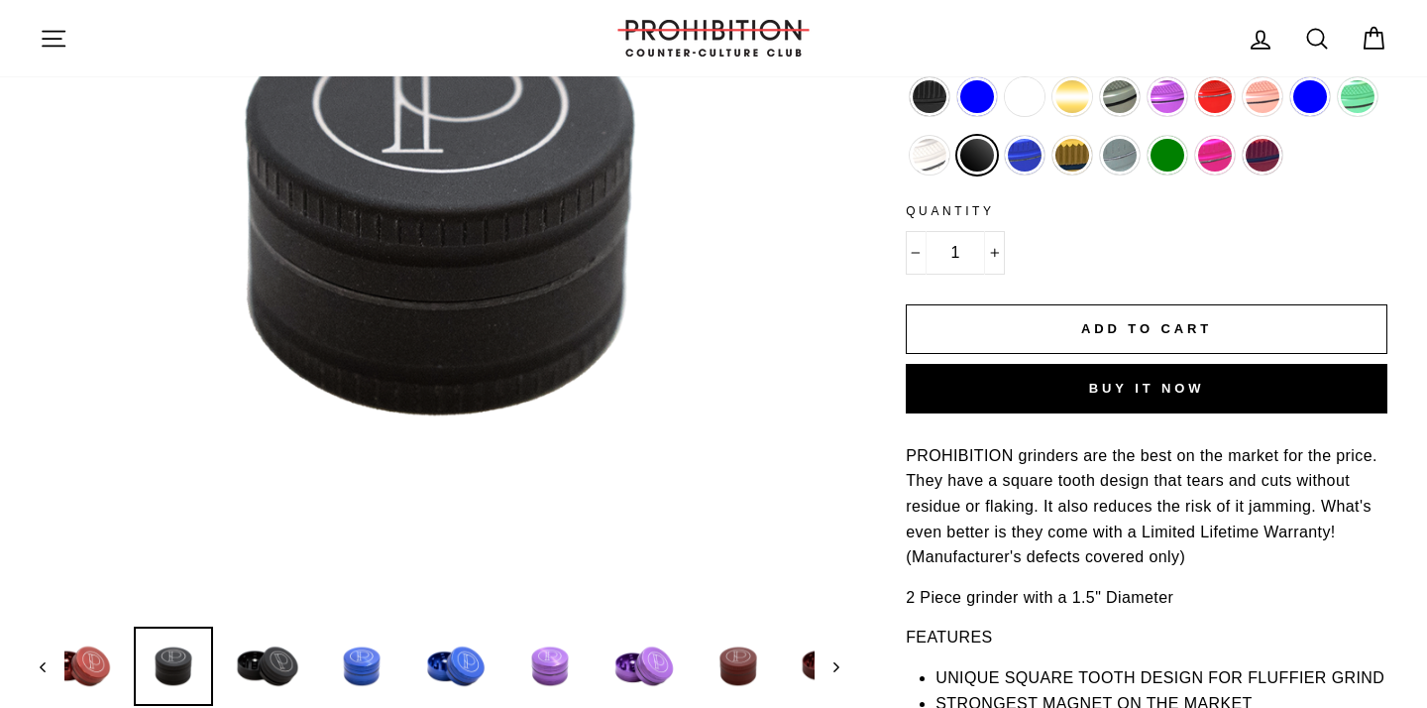
click at [947, 161] on label "Silver" at bounding box center [930, 156] width 40 height 40
click at [907, 137] on input "Silver" at bounding box center [906, 136] width 1 height 1
radio input "true"
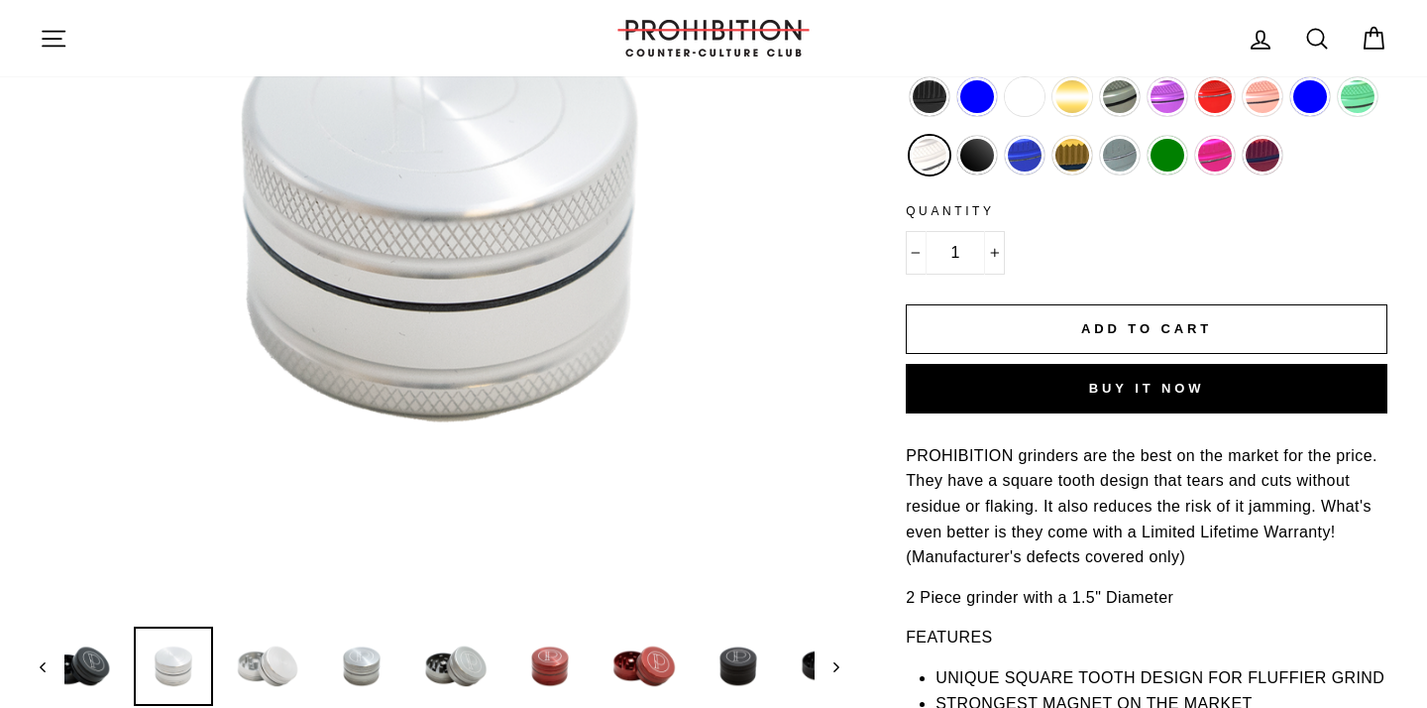
click at [942, 106] on label "Black" at bounding box center [930, 97] width 40 height 40
click at [907, 78] on input "Black" at bounding box center [906, 77] width 1 height 1
radio input "true"
click at [980, 92] on label "Blue" at bounding box center [977, 97] width 40 height 40
click at [955, 78] on input "Blue" at bounding box center [954, 77] width 1 height 1
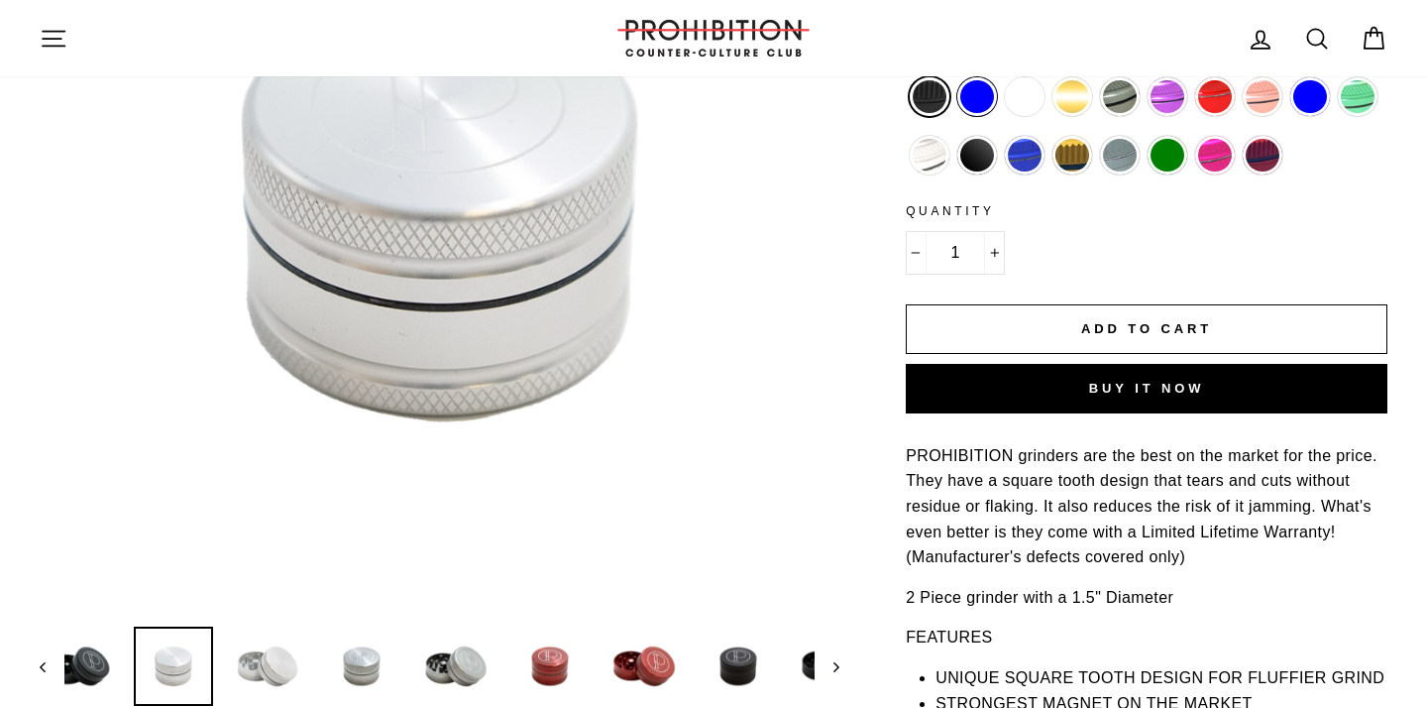
radio input "true"
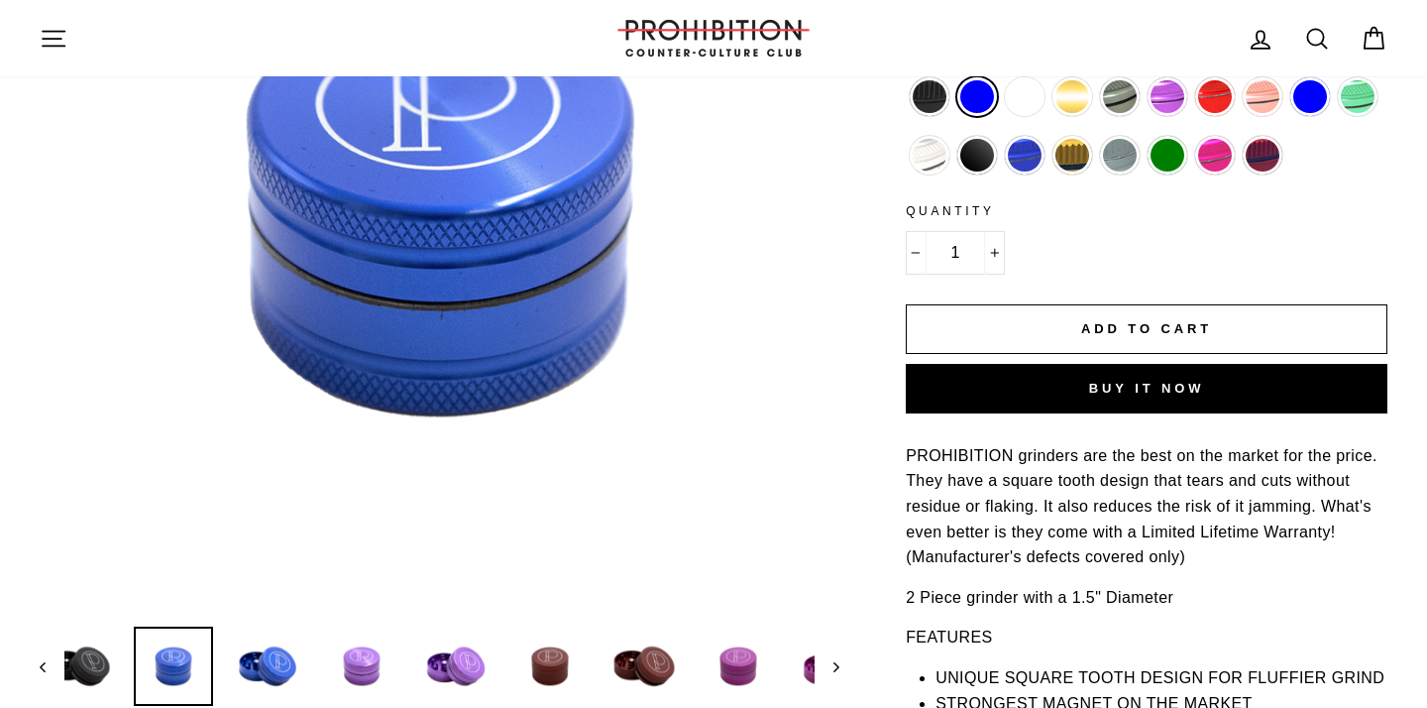
click at [976, 160] on label "Matte Black" at bounding box center [977, 156] width 40 height 40
click at [955, 137] on input "Matte Black" at bounding box center [954, 136] width 1 height 1
radio input "true"
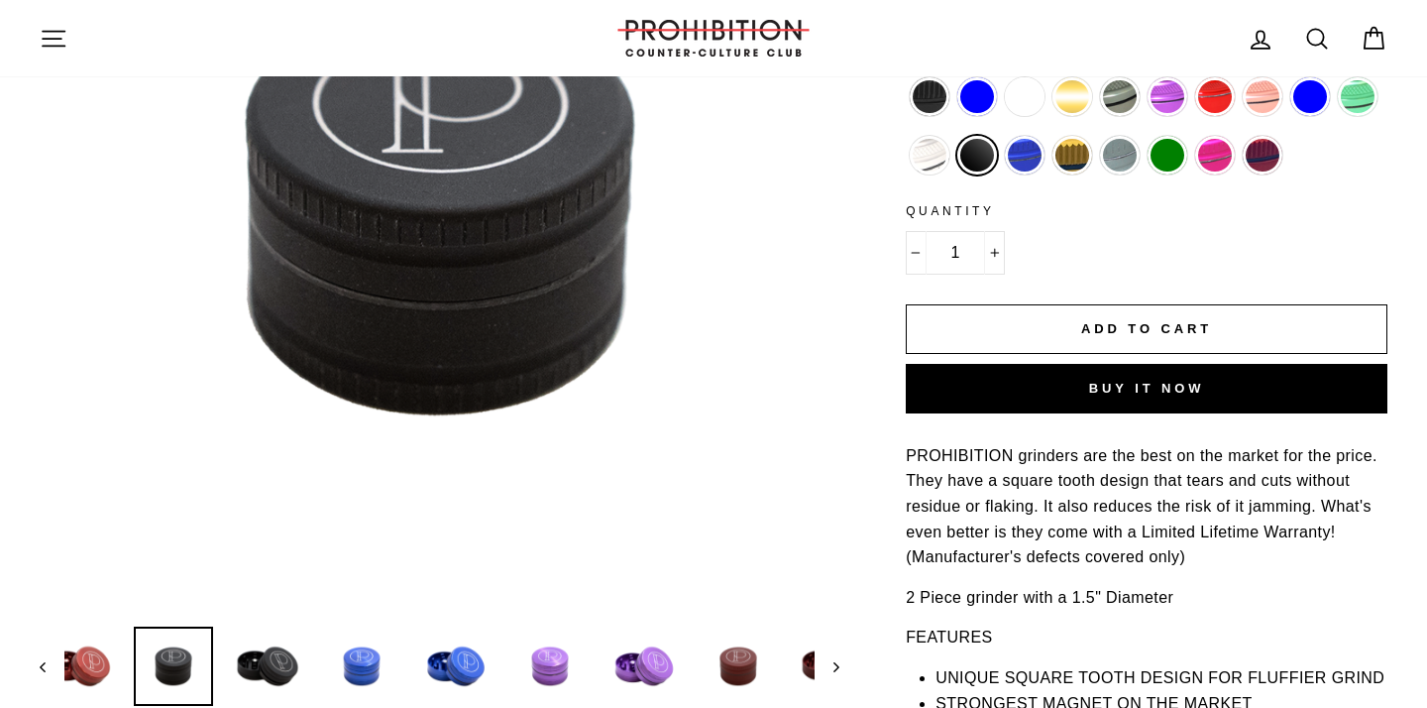
click at [1034, 160] on label "Matte Blue" at bounding box center [1025, 156] width 40 height 40
click at [1002, 137] on input "Matte Blue" at bounding box center [1001, 136] width 1 height 1
radio input "true"
click at [1044, 94] on label "Copper" at bounding box center [1025, 97] width 40 height 40
click at [1002, 78] on input "Copper" at bounding box center [1001, 77] width 1 height 1
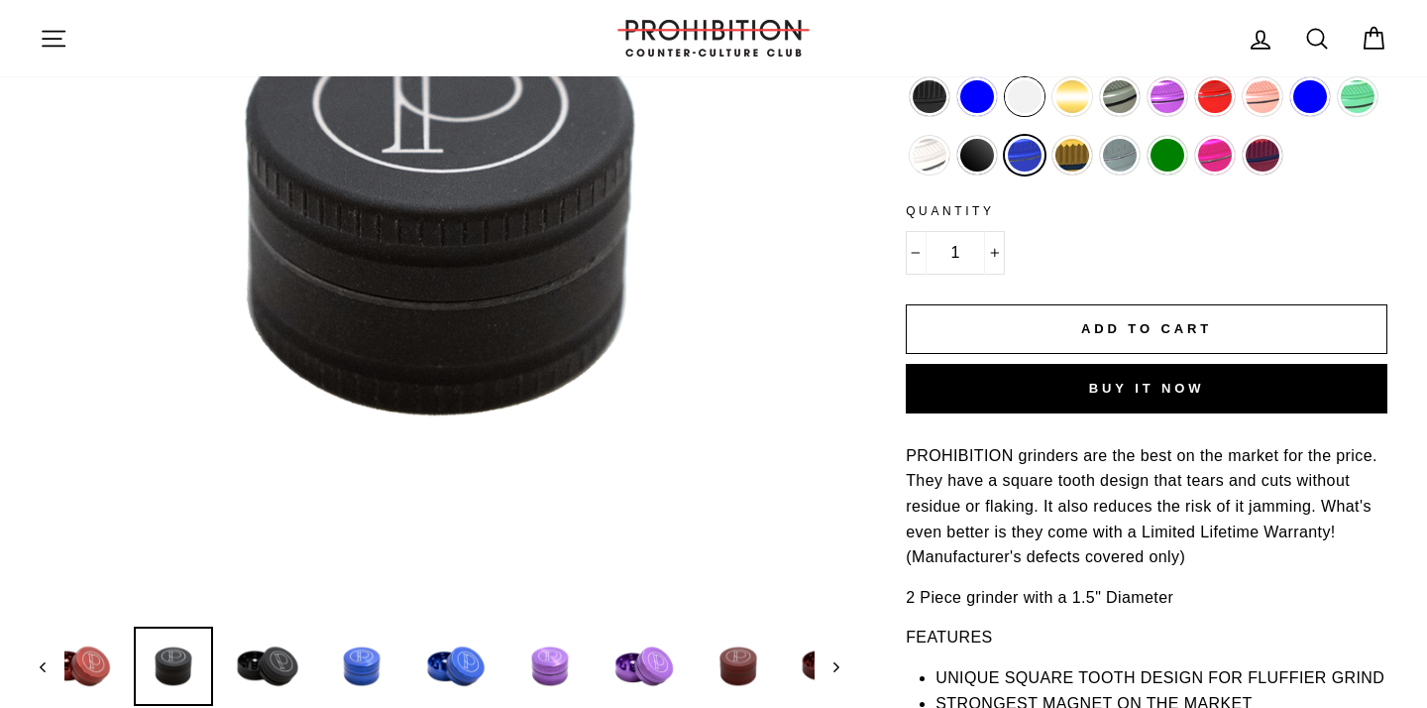
radio input "true"
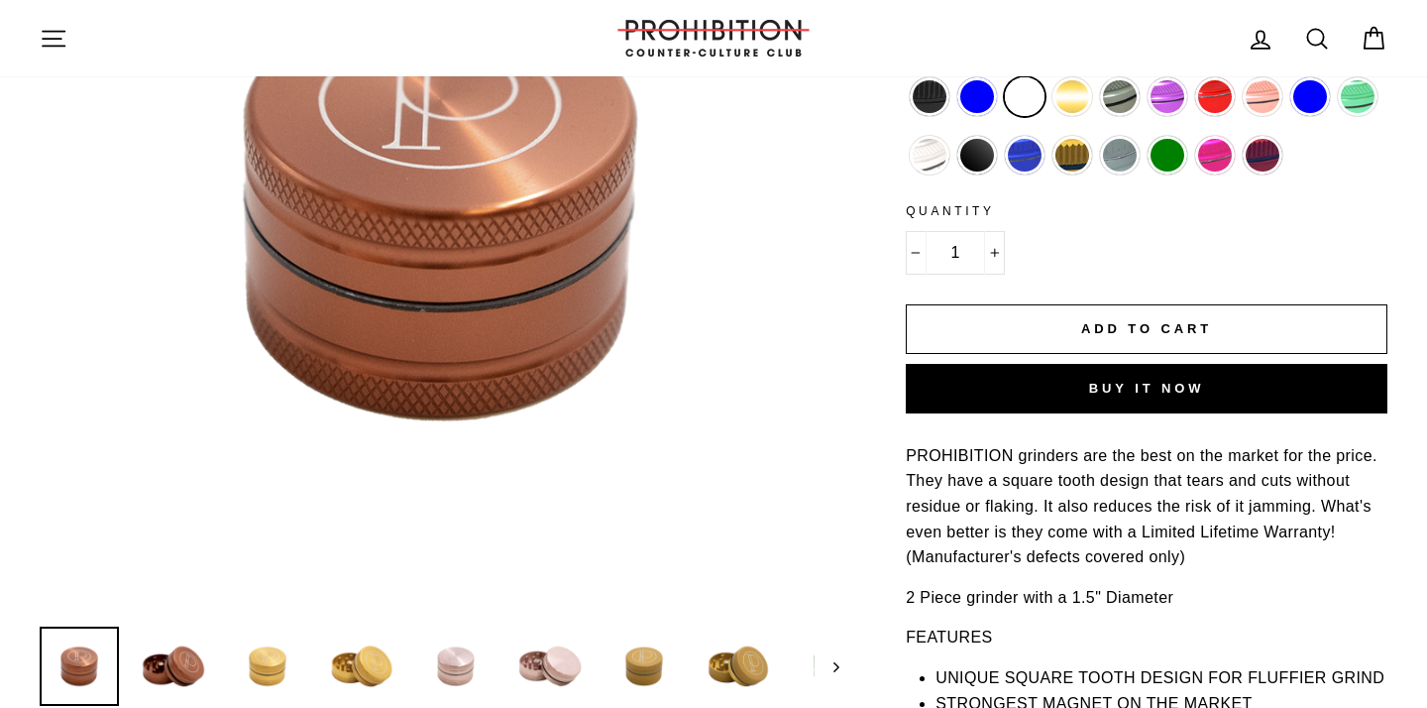
click at [1107, 103] on label "Gray" at bounding box center [1120, 97] width 40 height 40
click at [1097, 78] on input "Gray" at bounding box center [1096, 77] width 1 height 1
radio input "true"
